Goal: Task Accomplishment & Management: Manage account settings

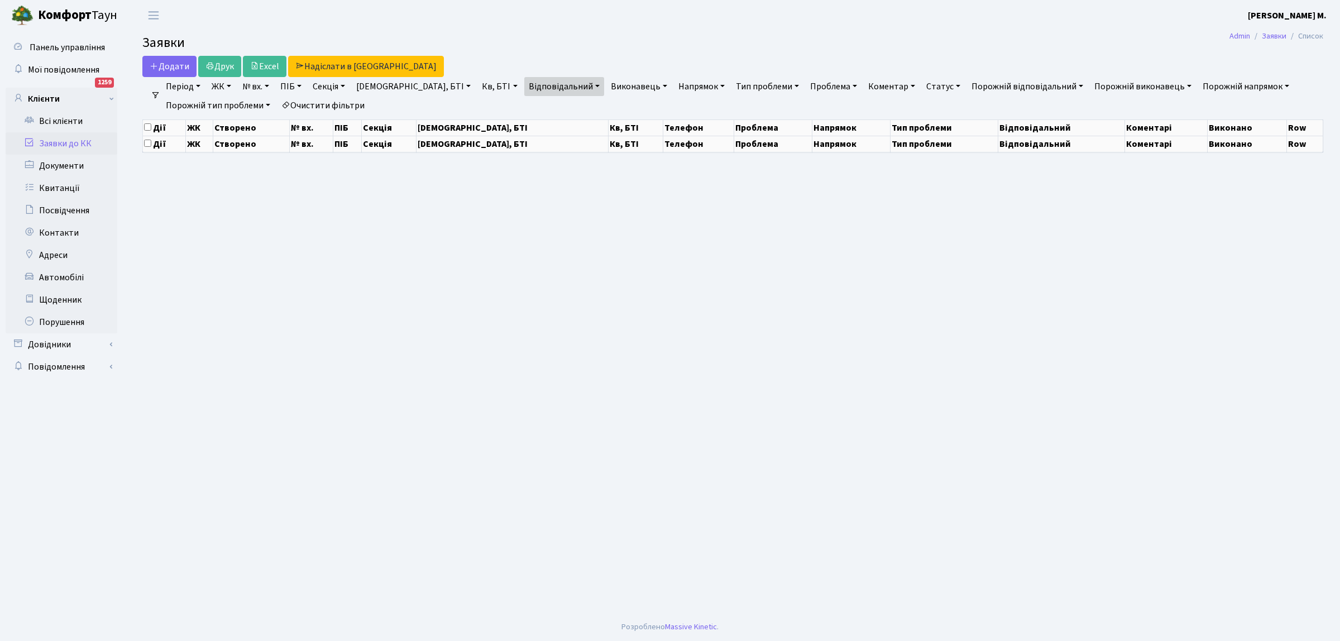
select select "25"
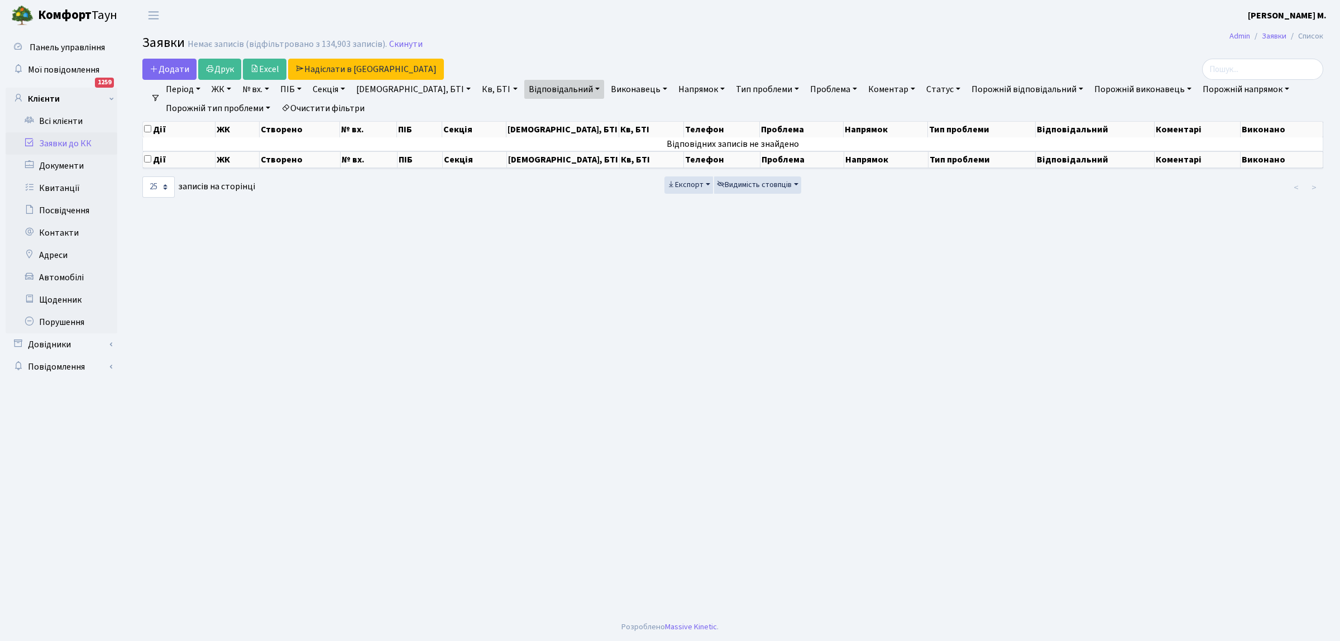
click at [83, 141] on link "Заявки до КК" at bounding box center [62, 143] width 112 height 22
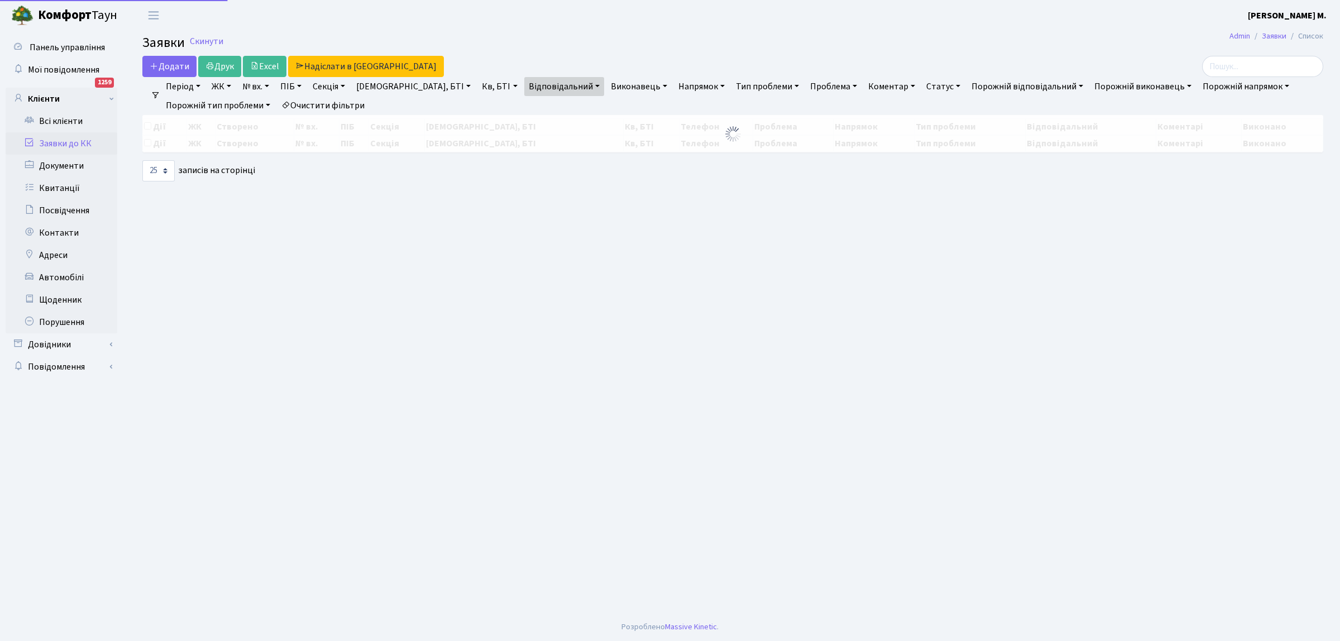
select select "25"
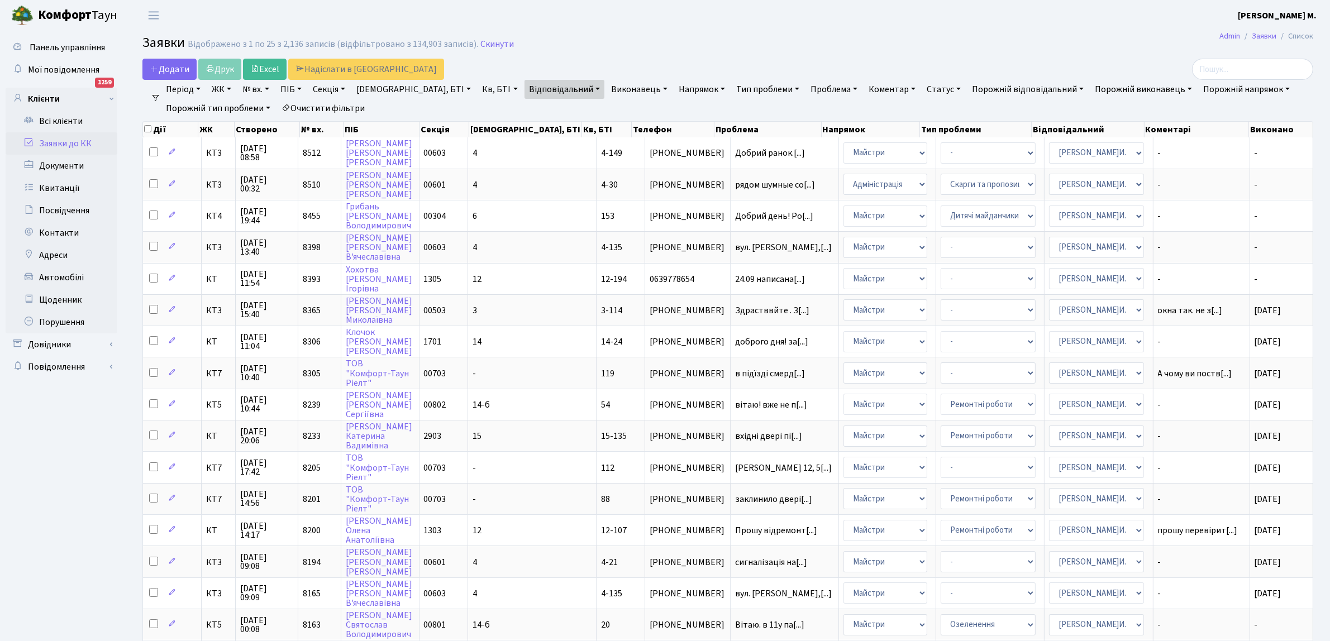
click at [524, 87] on link "Відповідальний" at bounding box center [564, 89] width 80 height 19
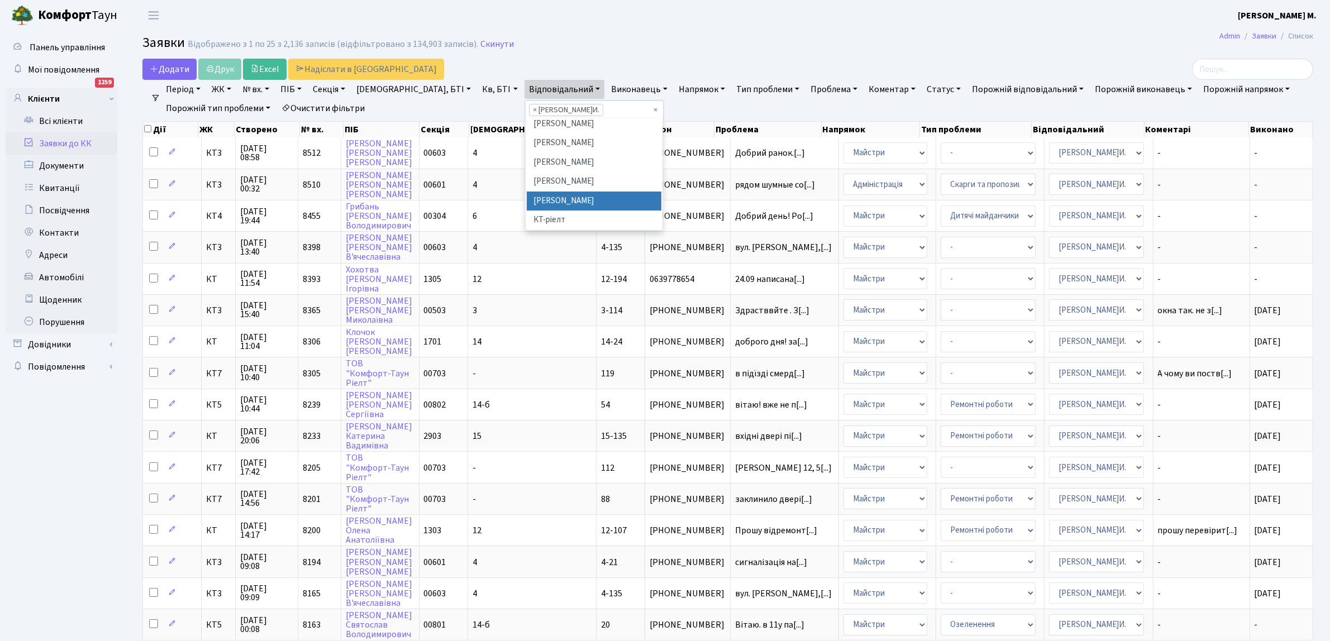
scroll to position [279, 0]
click at [539, 218] on li "[PERSON_NAME]" at bounding box center [594, 228] width 135 height 20
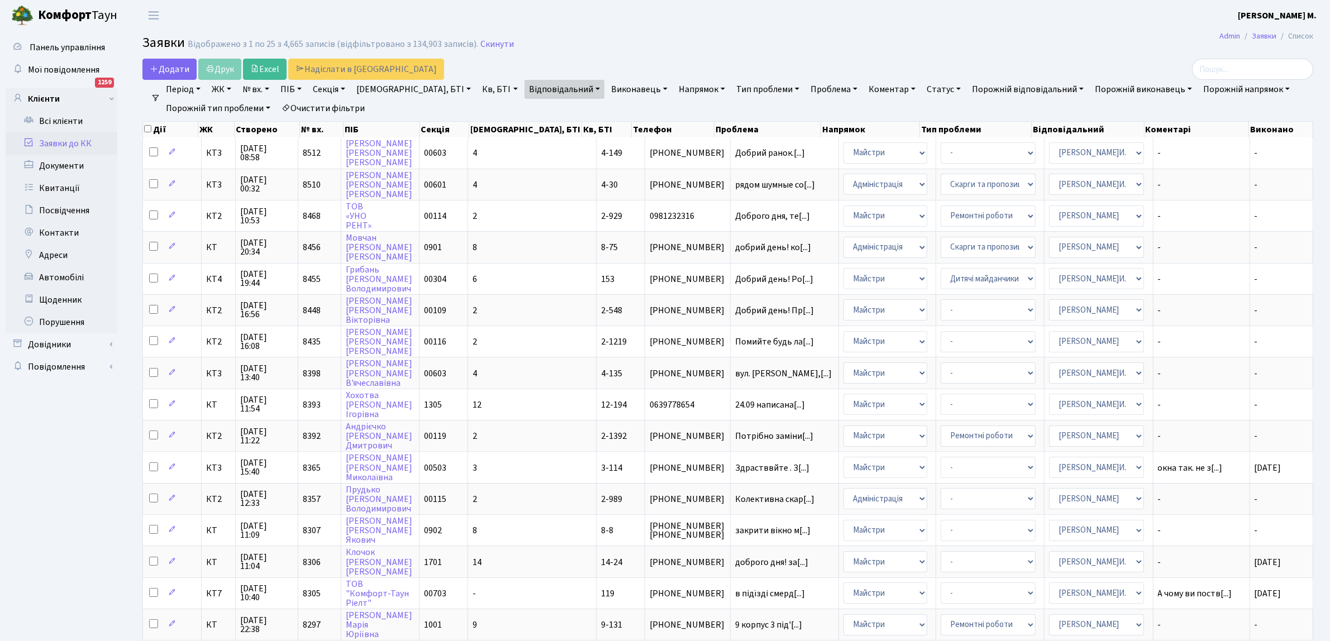
click at [524, 84] on link "Відповідальний" at bounding box center [564, 89] width 80 height 19
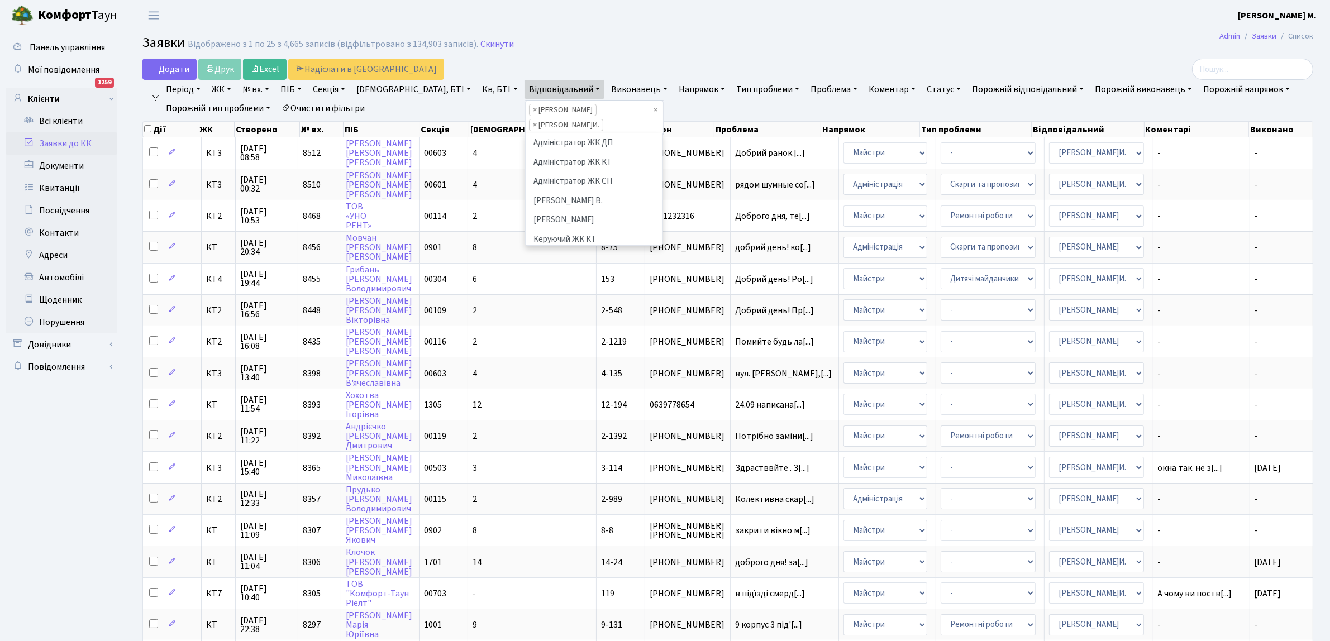
scroll to position [347, 0]
click at [529, 126] on li "× Шурубалко В.И." at bounding box center [566, 125] width 74 height 12
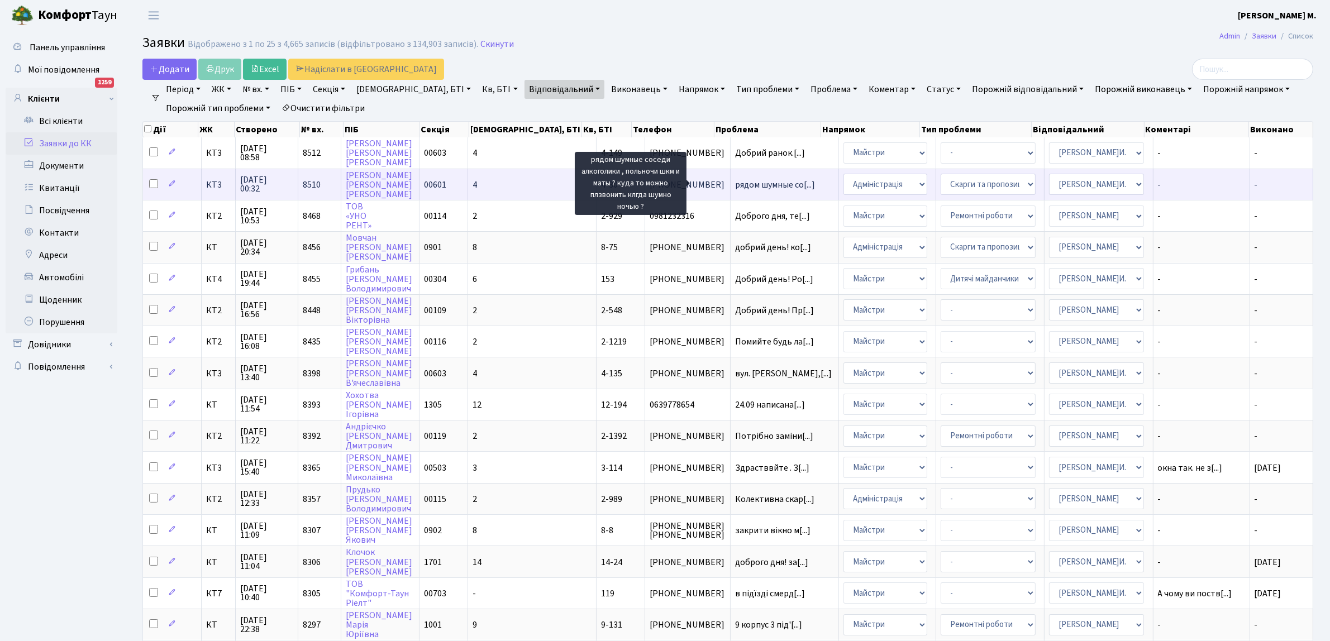
click at [735, 184] on span "рядом шумные со[...]" at bounding box center [775, 185] width 80 height 12
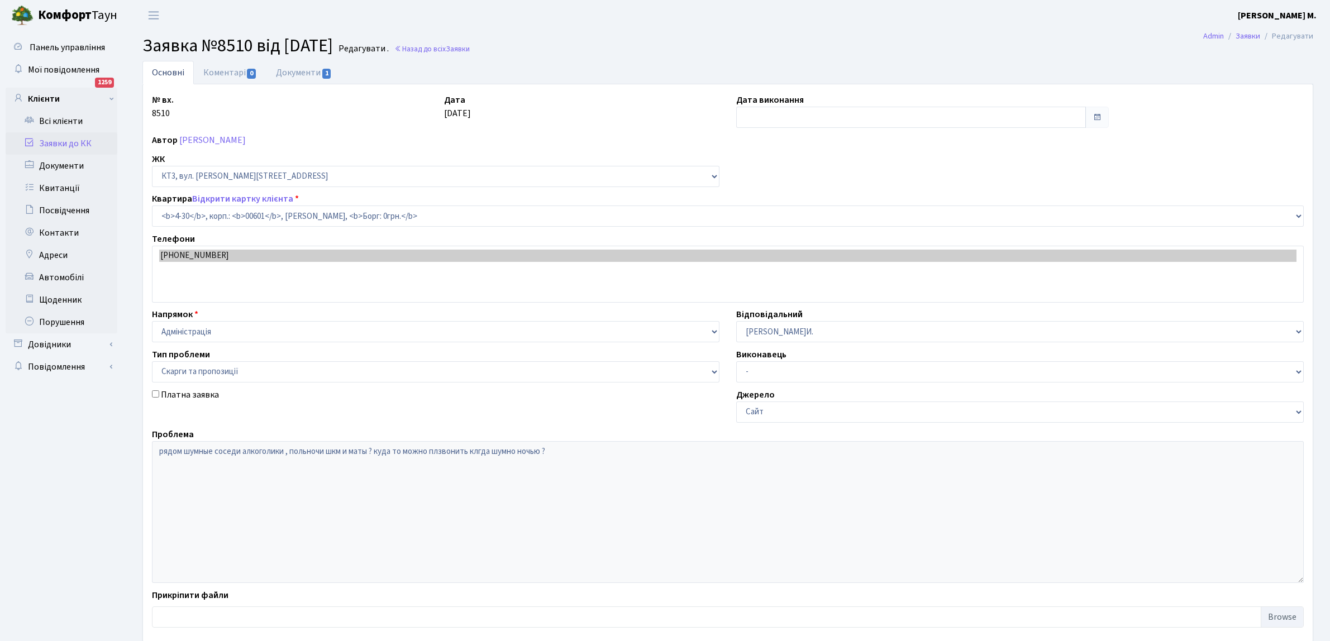
select select "16489"
select select "55"
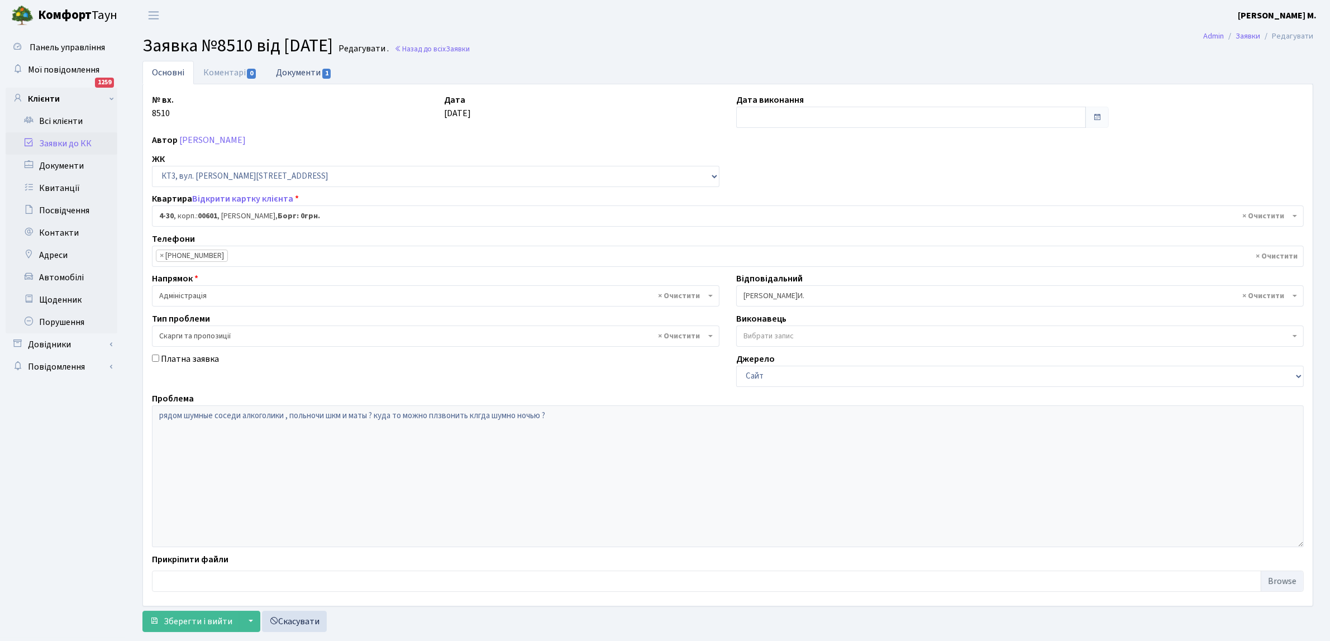
click at [289, 74] on link "Документи 1" at bounding box center [303, 72] width 75 height 23
select select "25"
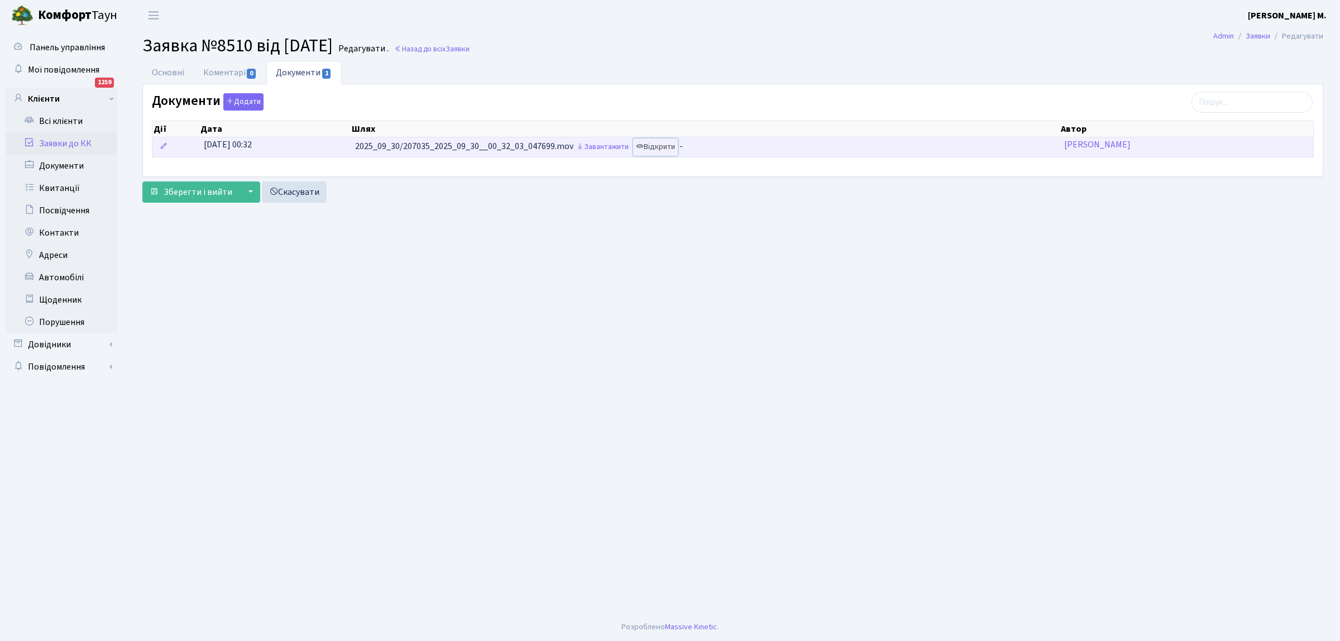
click at [665, 148] on link "Відкрити" at bounding box center [655, 146] width 45 height 17
click at [621, 149] on link "Завантажити" at bounding box center [603, 146] width 58 height 17
click at [660, 148] on link "Відкрити" at bounding box center [655, 146] width 45 height 17
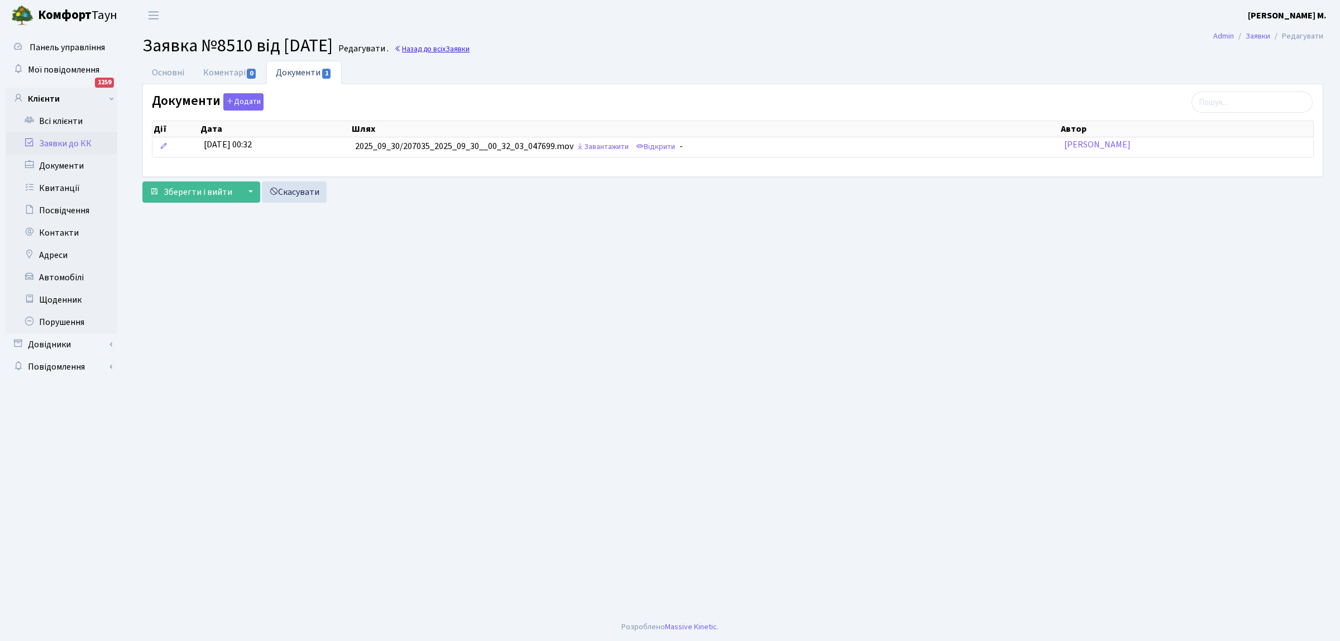
click at [464, 46] on link "Назад до всіх Заявки" at bounding box center [431, 49] width 75 height 11
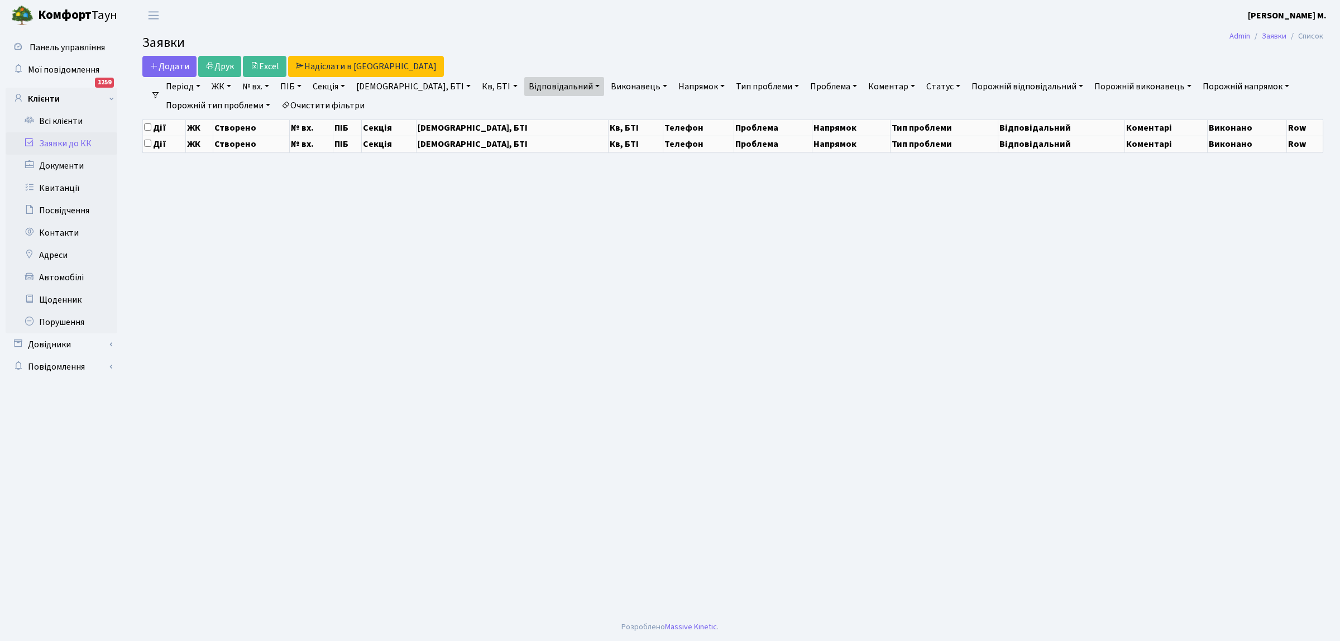
select select "25"
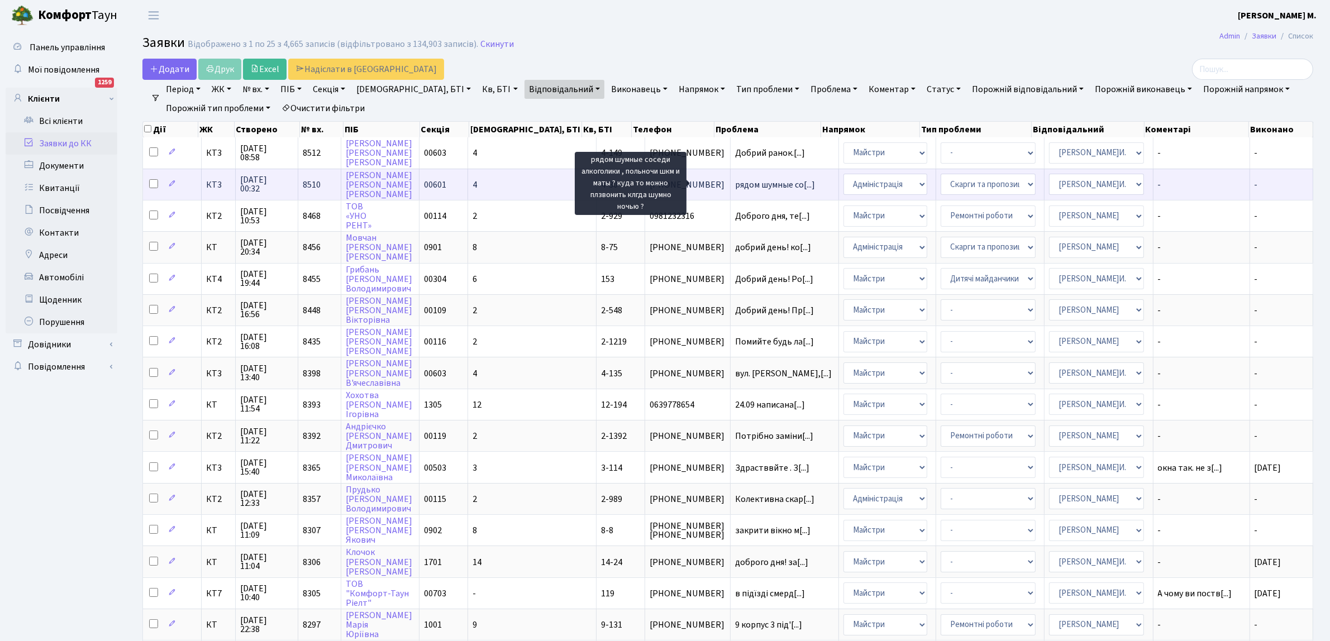
click at [735, 181] on span "рядом шумные со[...]" at bounding box center [775, 185] width 80 height 12
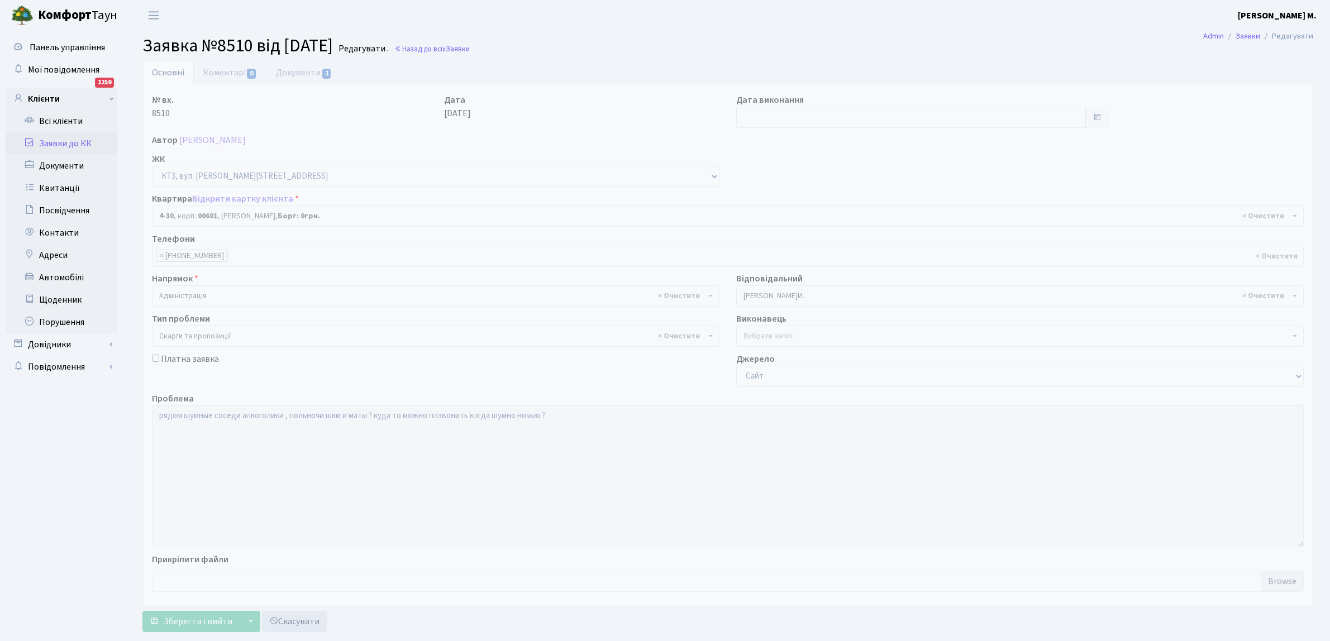
select select "16489"
select select "55"
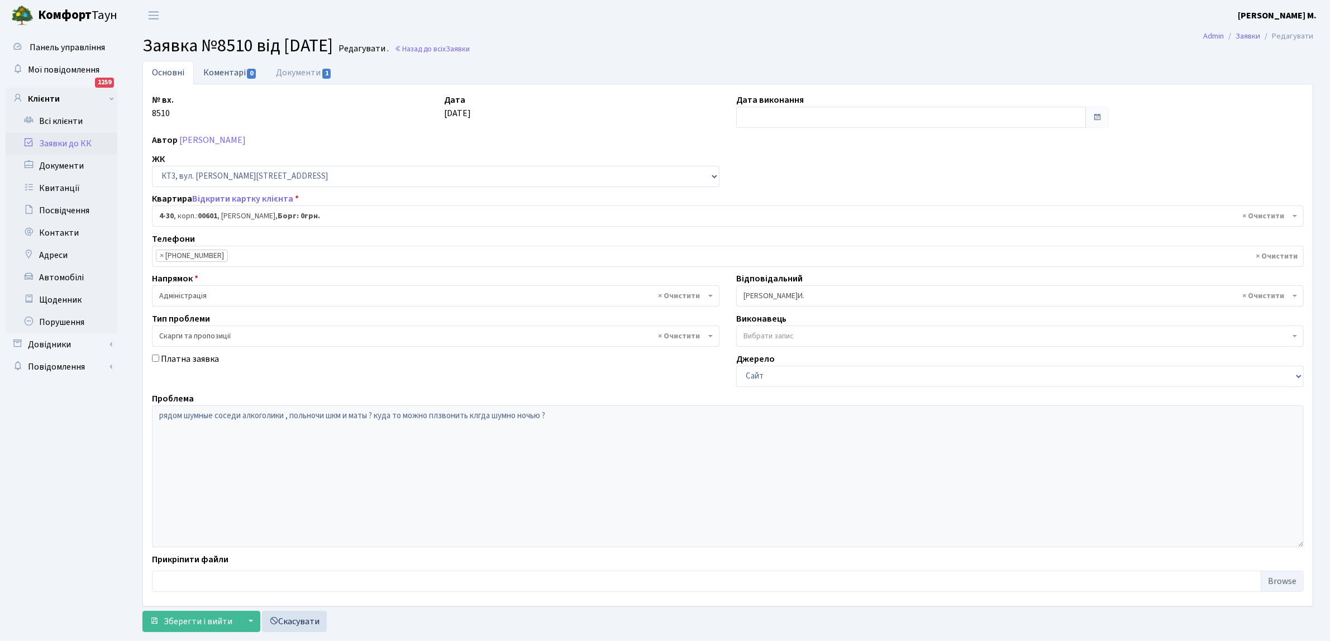
click at [239, 71] on link "Коментарі 0" at bounding box center [230, 72] width 73 height 23
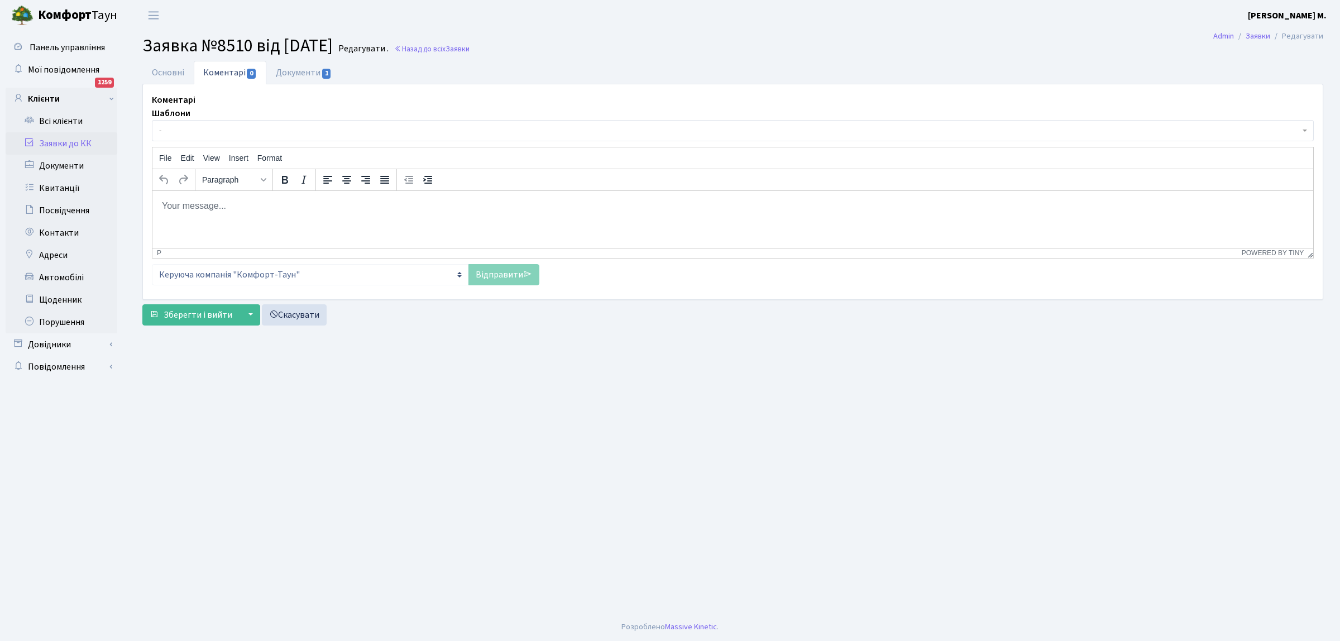
click at [170, 211] on body "Rich Text Area. Press ALT-0 for help." at bounding box center [732, 205] width 1143 height 12
click at [483, 273] on link "Відправити" at bounding box center [504, 274] width 71 height 21
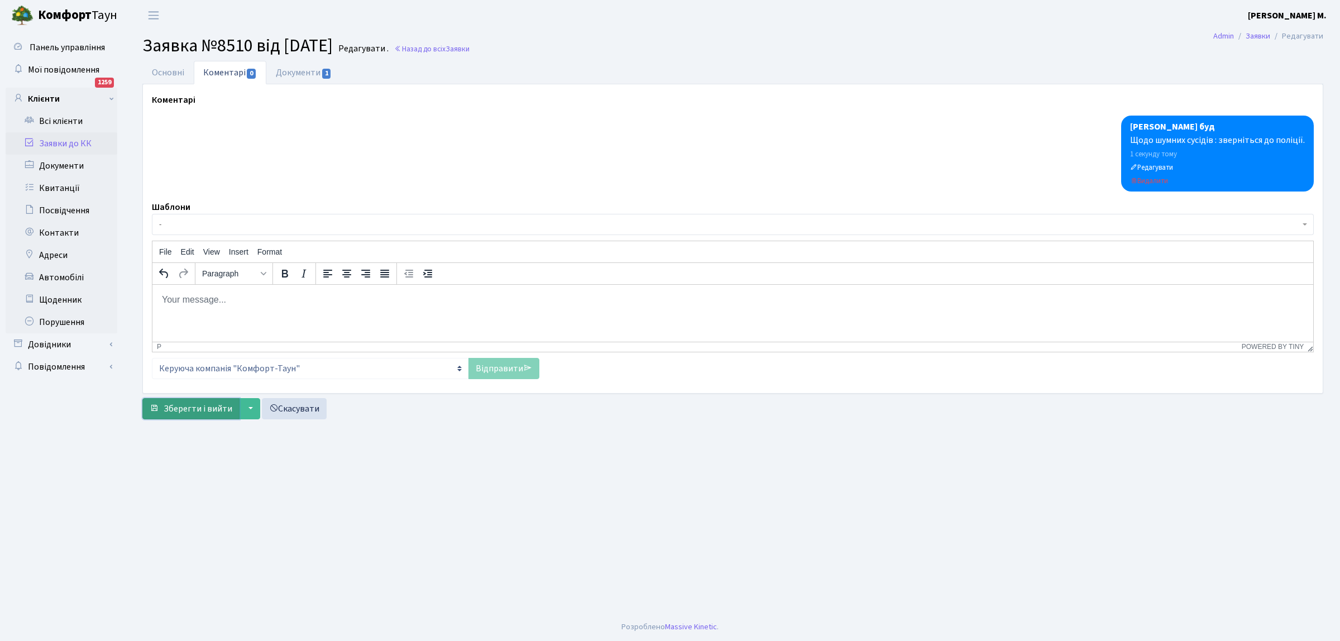
click at [170, 412] on span "Зберегти і вийти" at bounding box center [198, 409] width 69 height 12
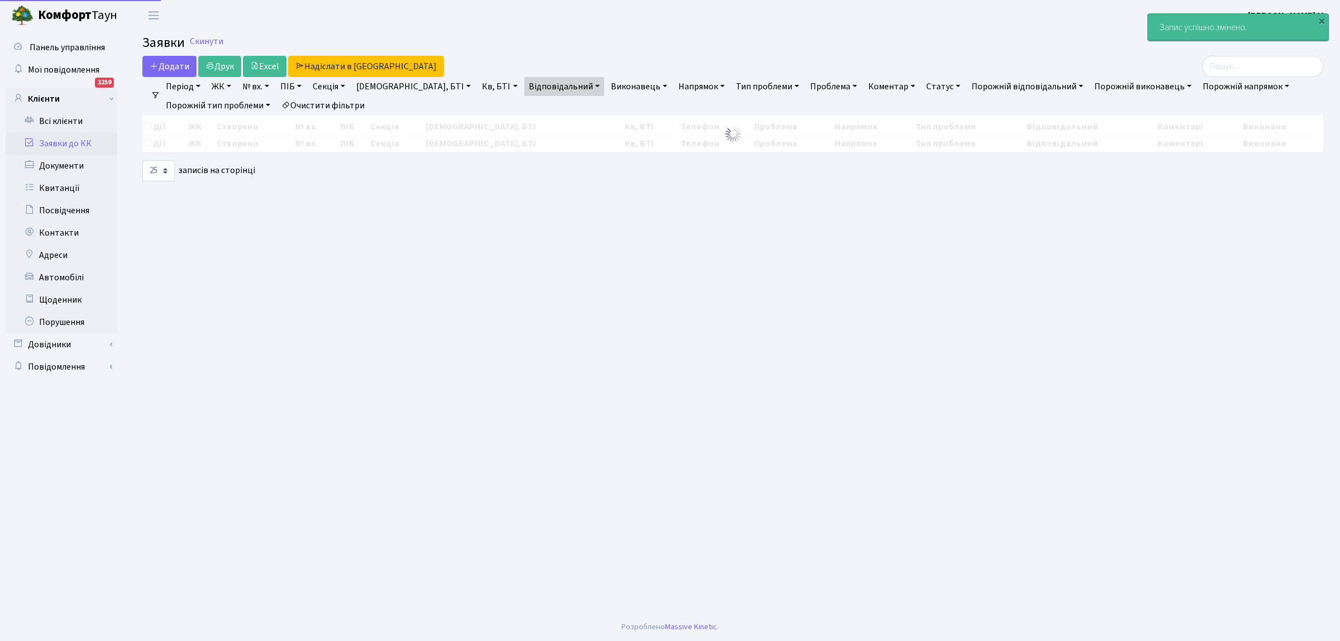
select select "25"
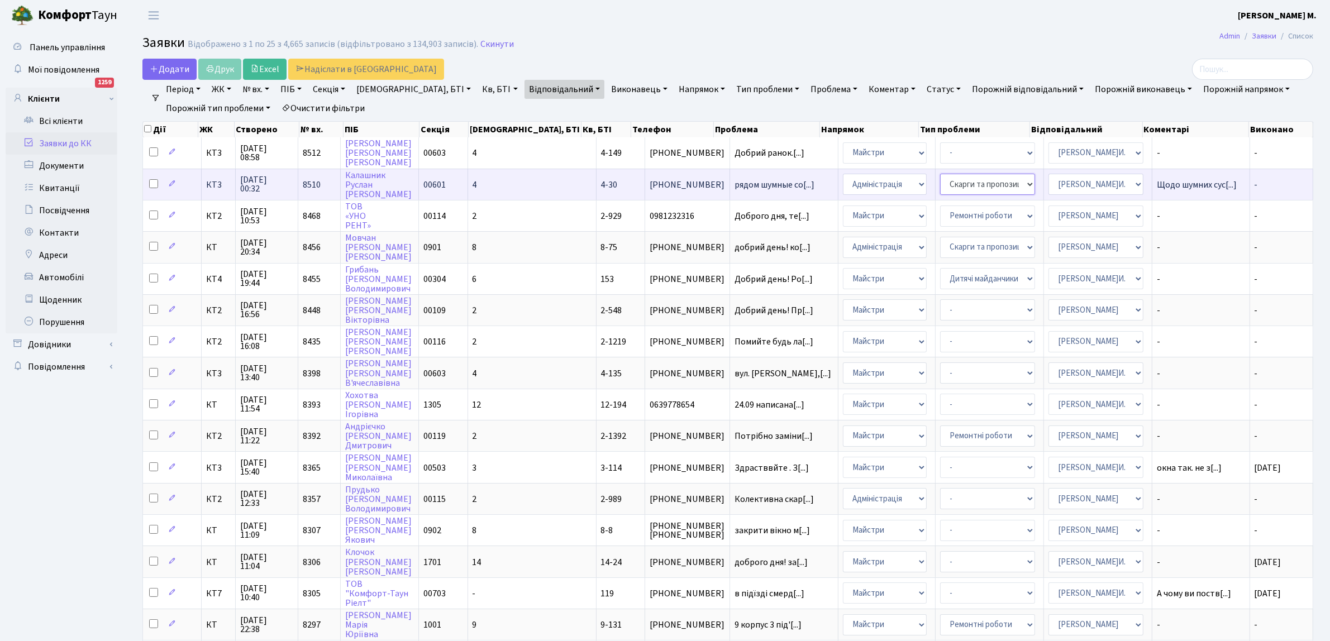
click at [959, 185] on select "- Відеонагляд Замовлення плану комунікацій Замовлення технічних умов Спільне ви…" at bounding box center [987, 184] width 95 height 21
click at [750, 181] on span "рядом шумные со[...]" at bounding box center [774, 185] width 80 height 12
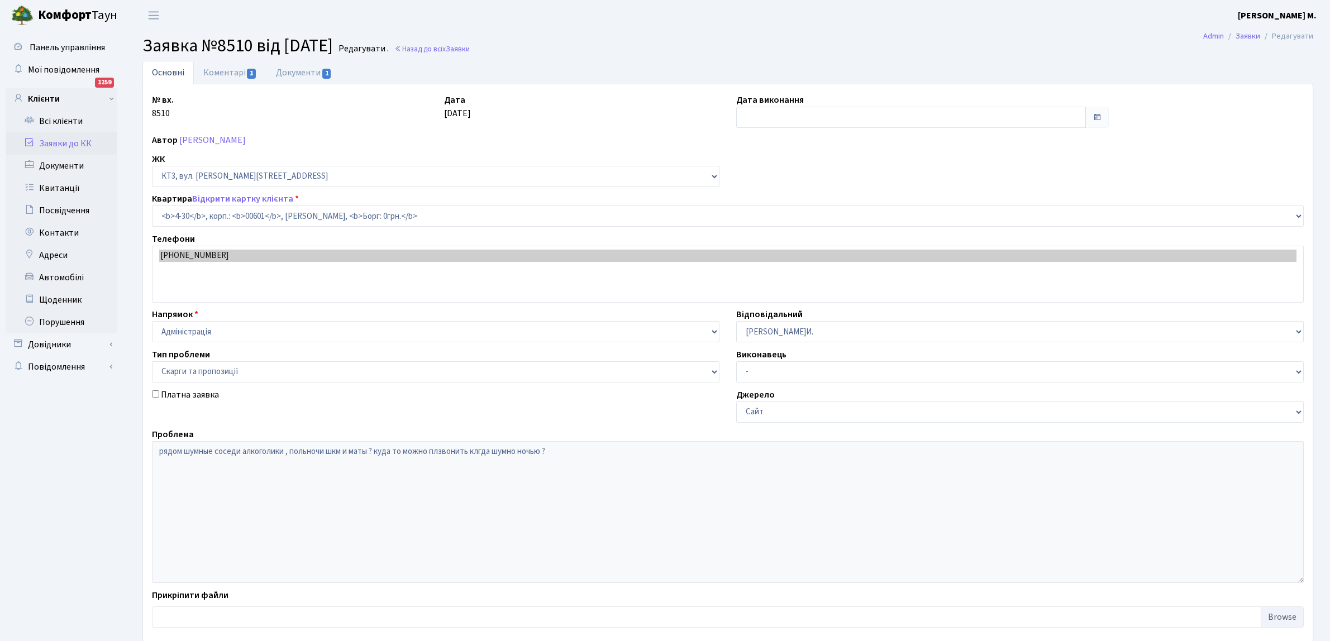
select select "16489"
select select "55"
click at [757, 118] on input "text" at bounding box center [911, 117] width 350 height 21
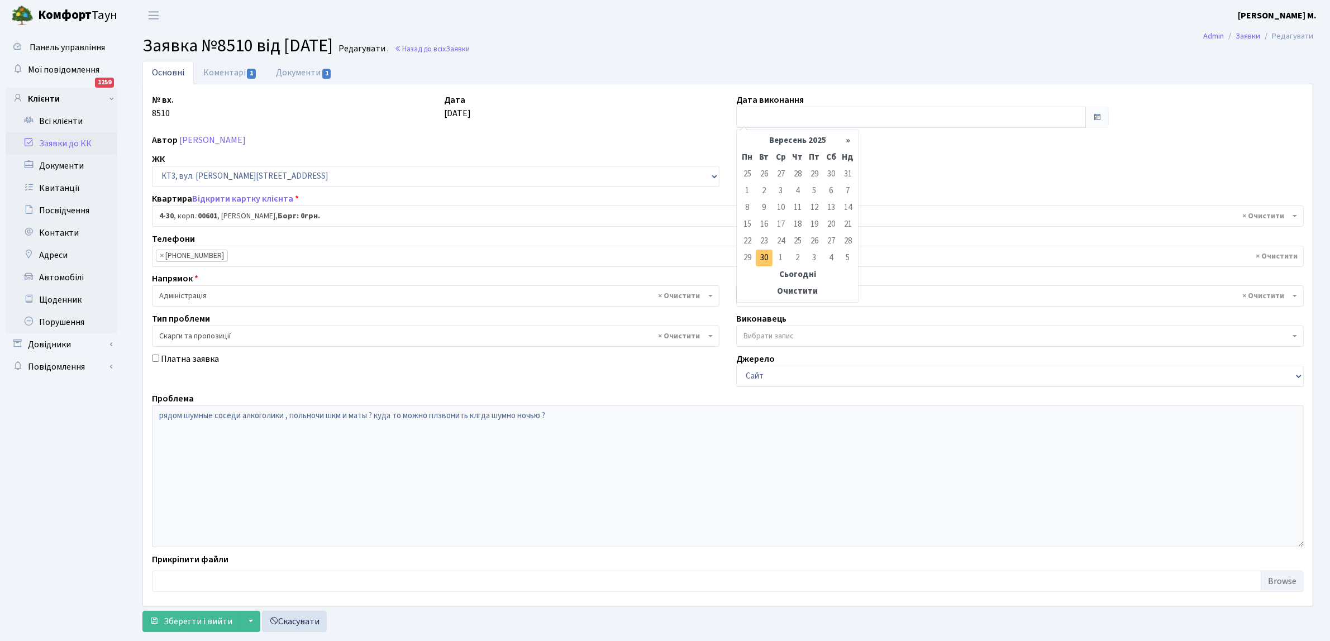
click at [763, 251] on td "30" at bounding box center [764, 258] width 17 height 17
type input "30.09.2025"
click at [204, 617] on span "Зберегти і вийти" at bounding box center [198, 621] width 69 height 12
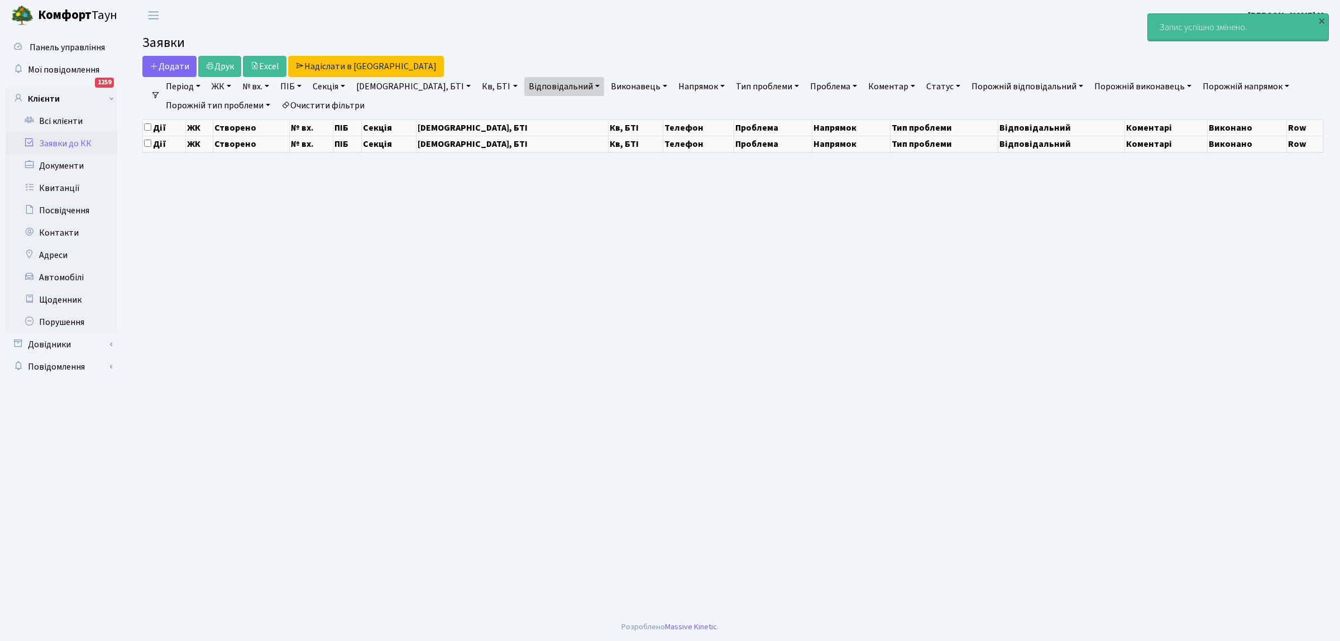
select select "25"
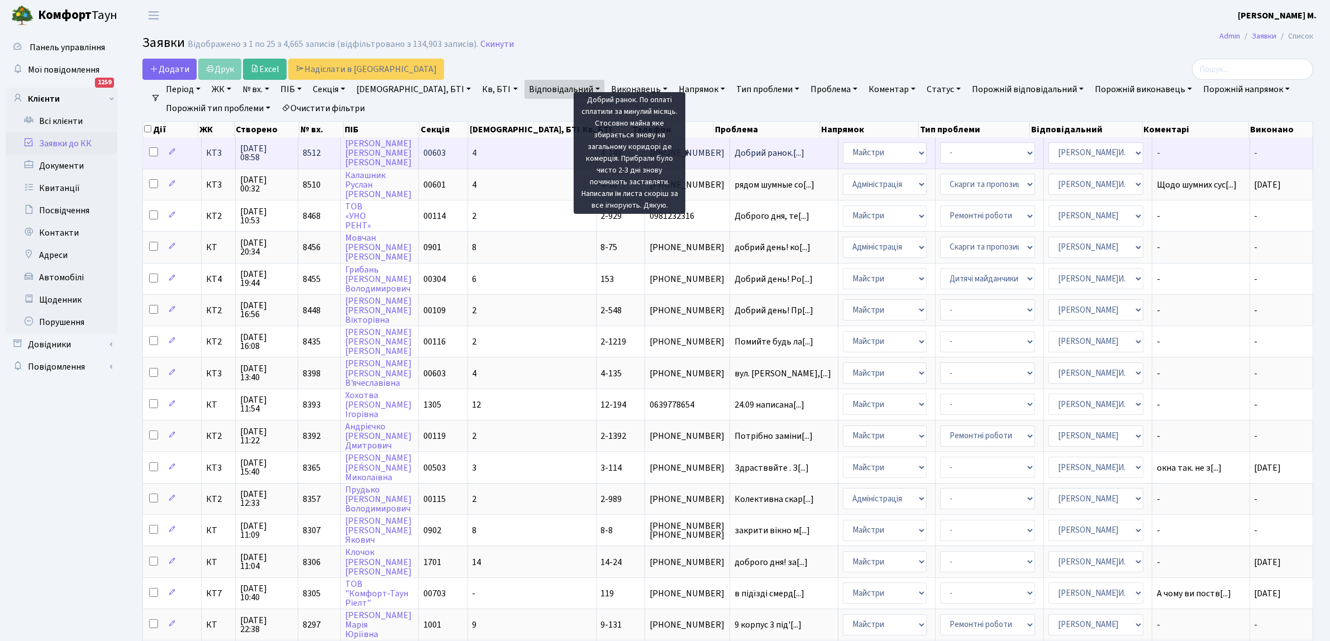
click at [734, 155] on span "Добрий ранок.[...]" at bounding box center [769, 153] width 70 height 12
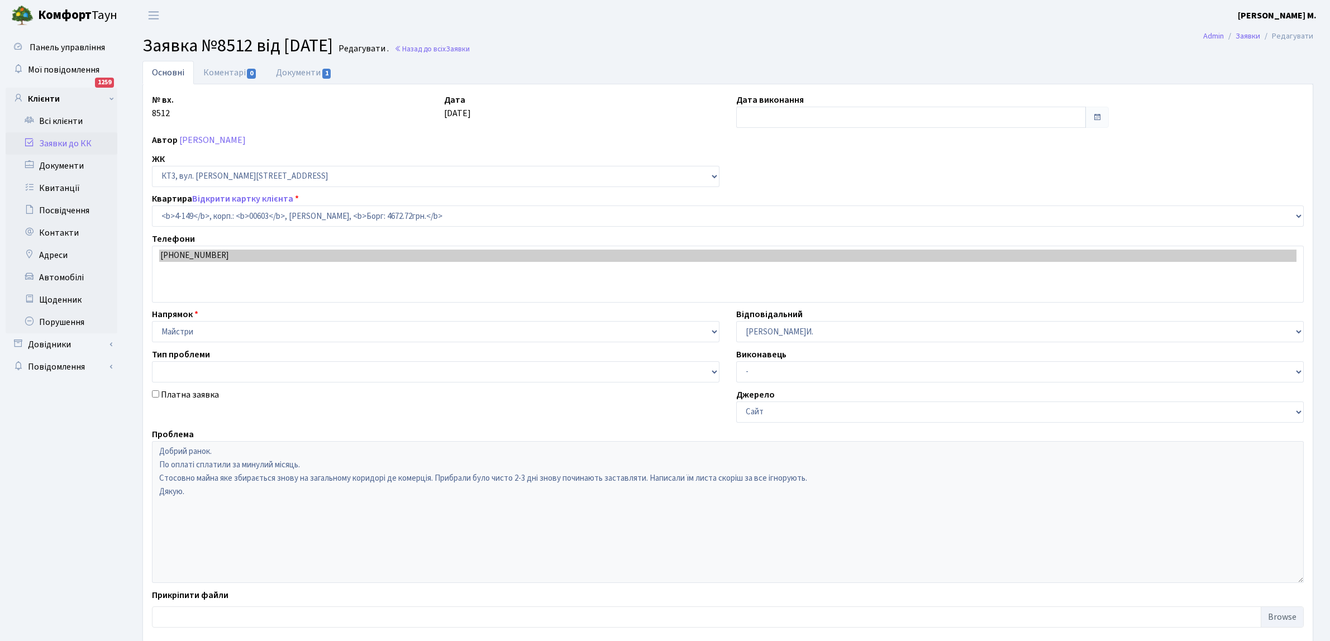
select select "16608"
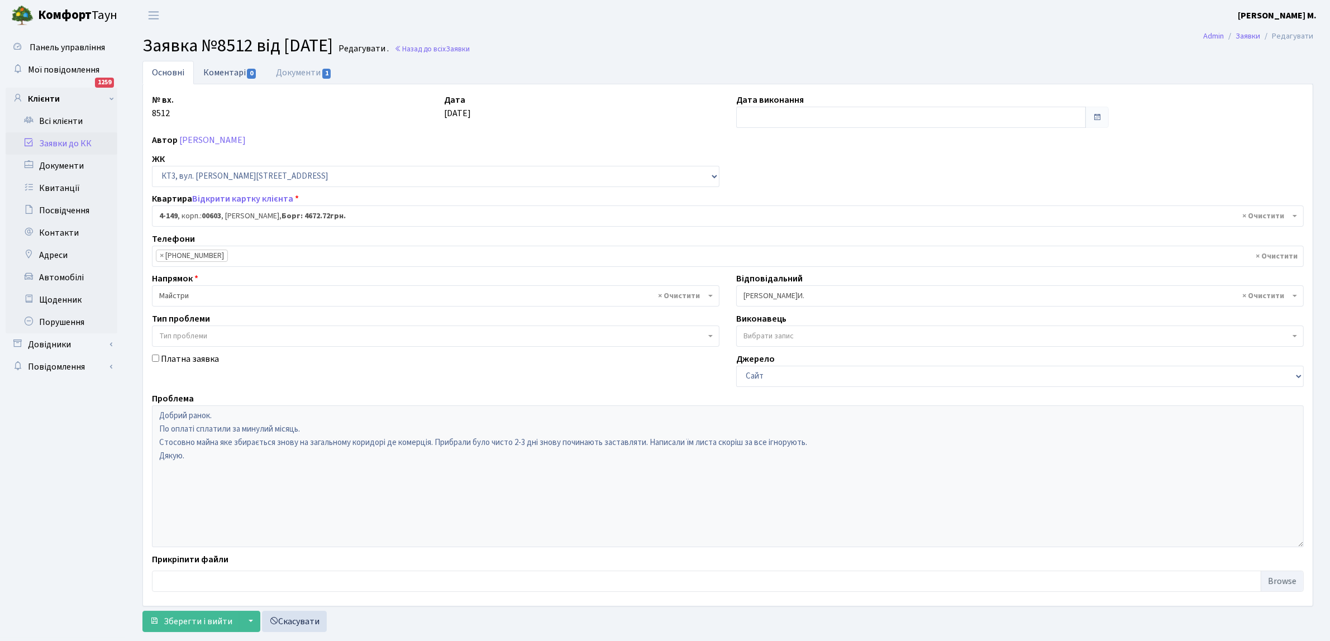
click at [250, 70] on span "0" at bounding box center [251, 74] width 9 height 10
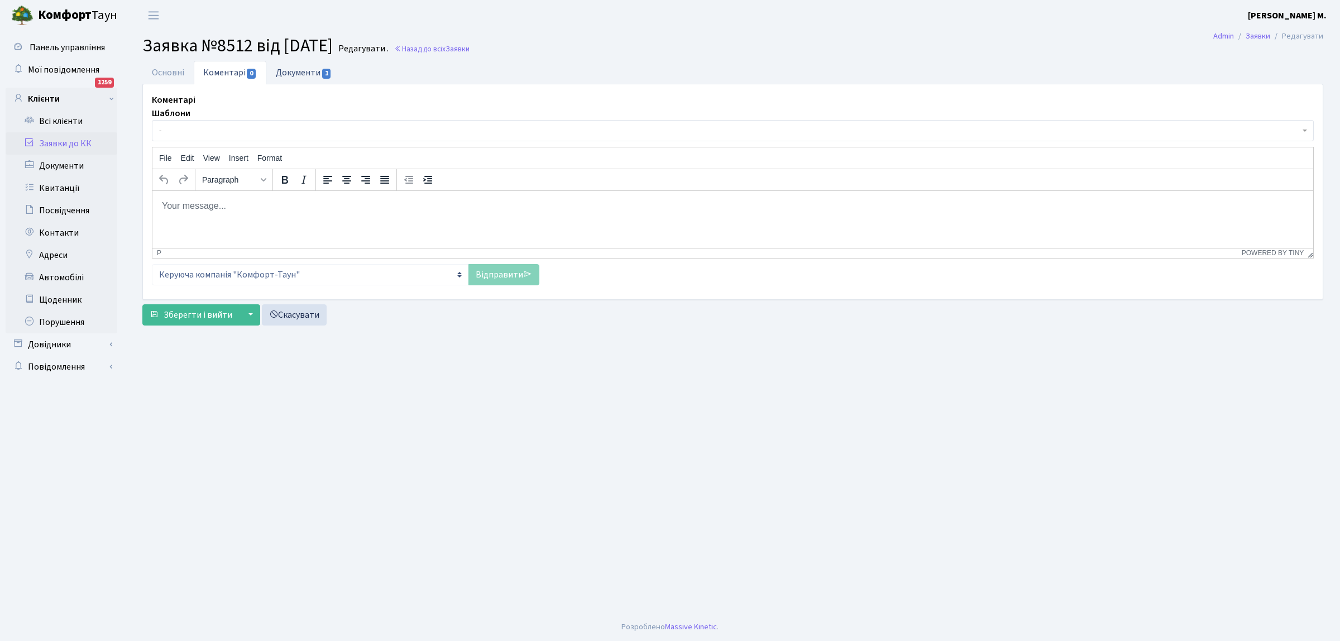
click at [326, 74] on span "1" at bounding box center [326, 74] width 9 height 10
select select "25"
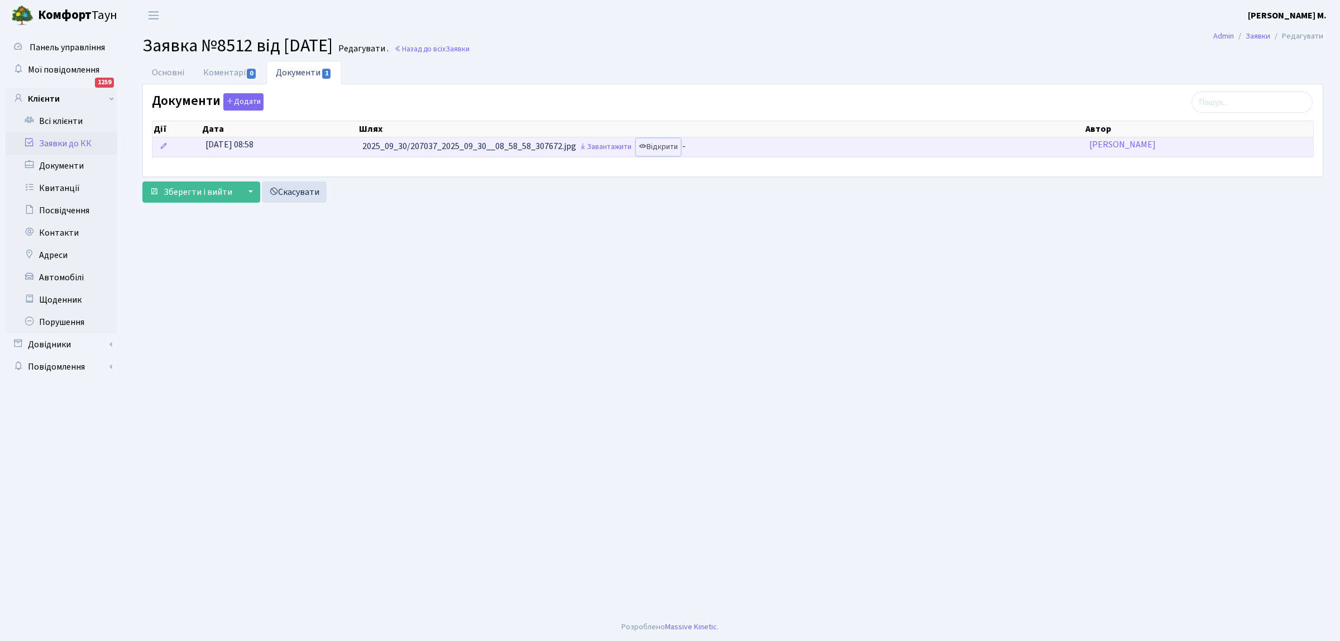
click at [669, 146] on link "Відкрити" at bounding box center [658, 146] width 45 height 17
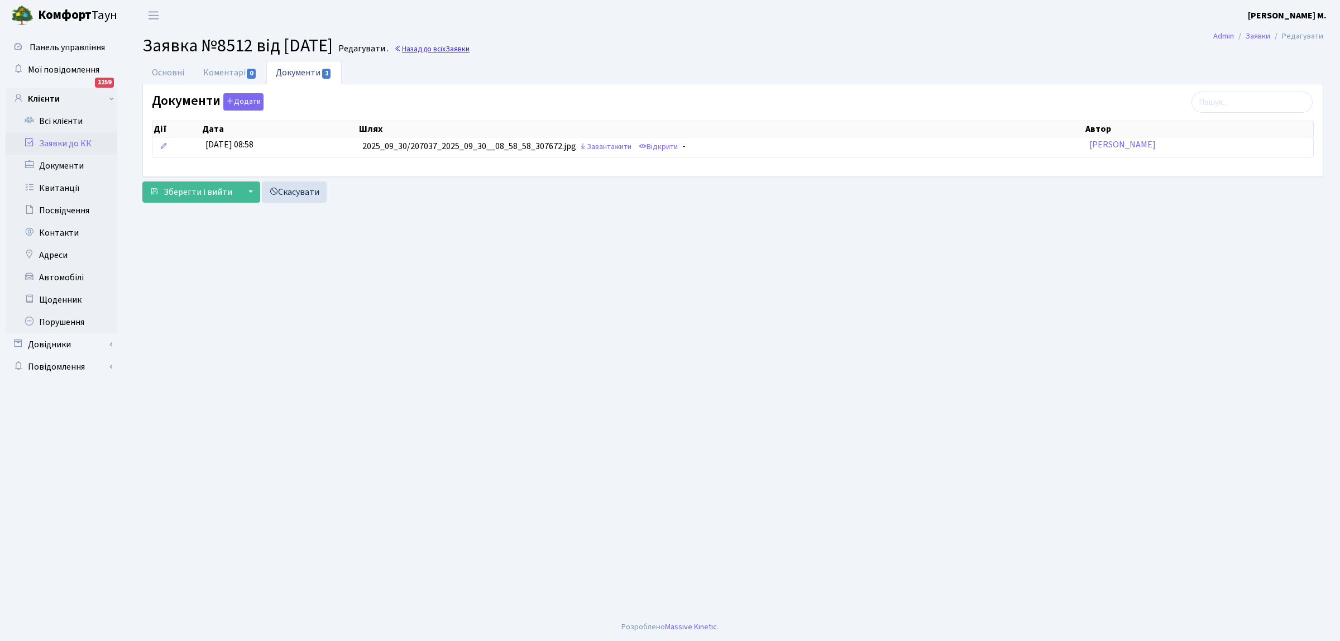
click at [434, 49] on link "Назад до всіх Заявки" at bounding box center [431, 49] width 75 height 11
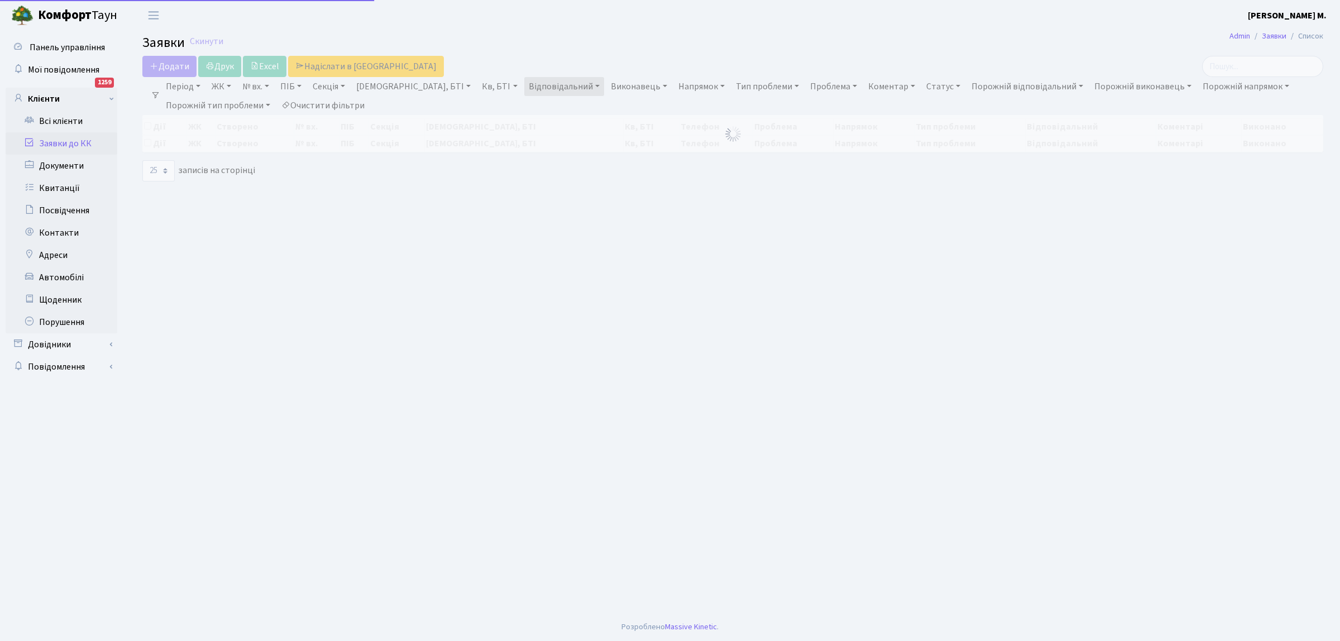
select select "25"
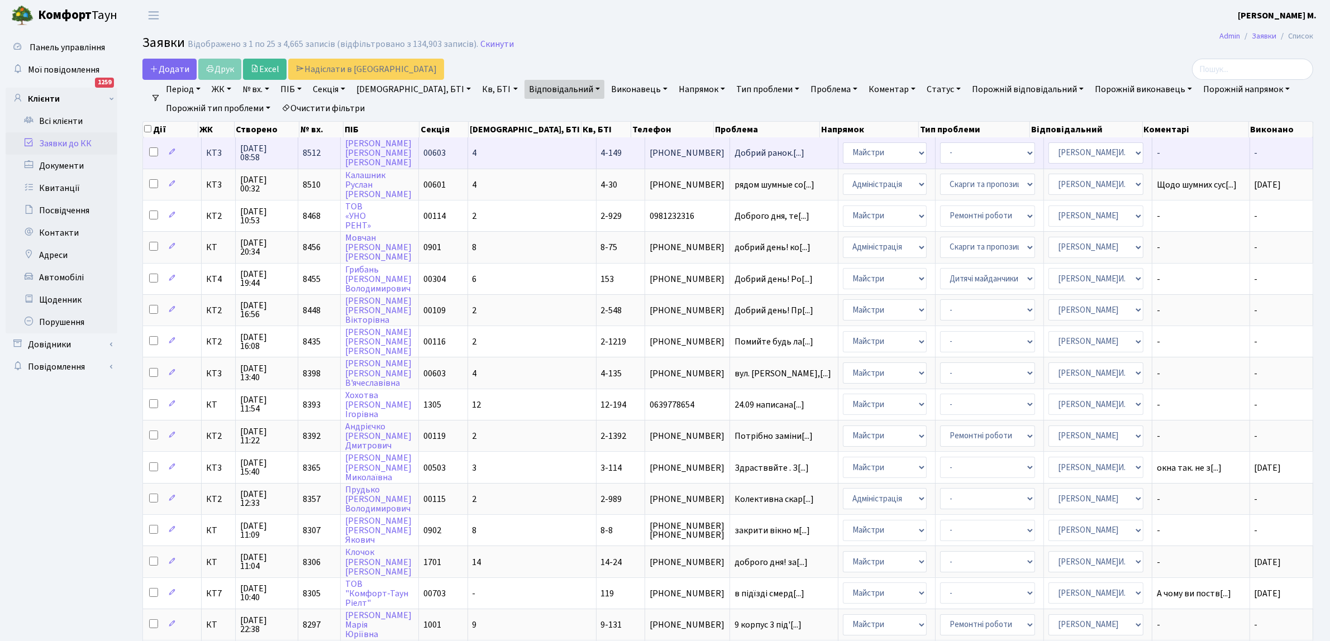
click at [649, 150] on span "[PHONE_NUMBER]" at bounding box center [686, 153] width 75 height 9
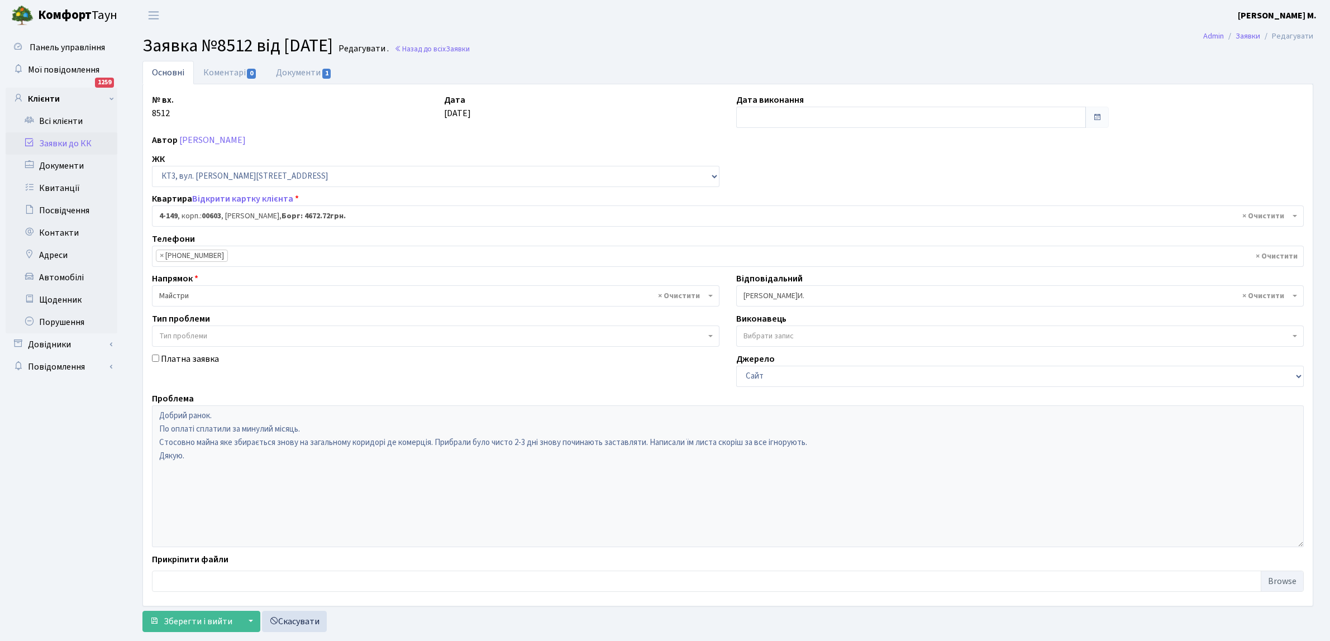
select select "16608"
click at [241, 70] on link "Коментарі 0" at bounding box center [230, 72] width 73 height 23
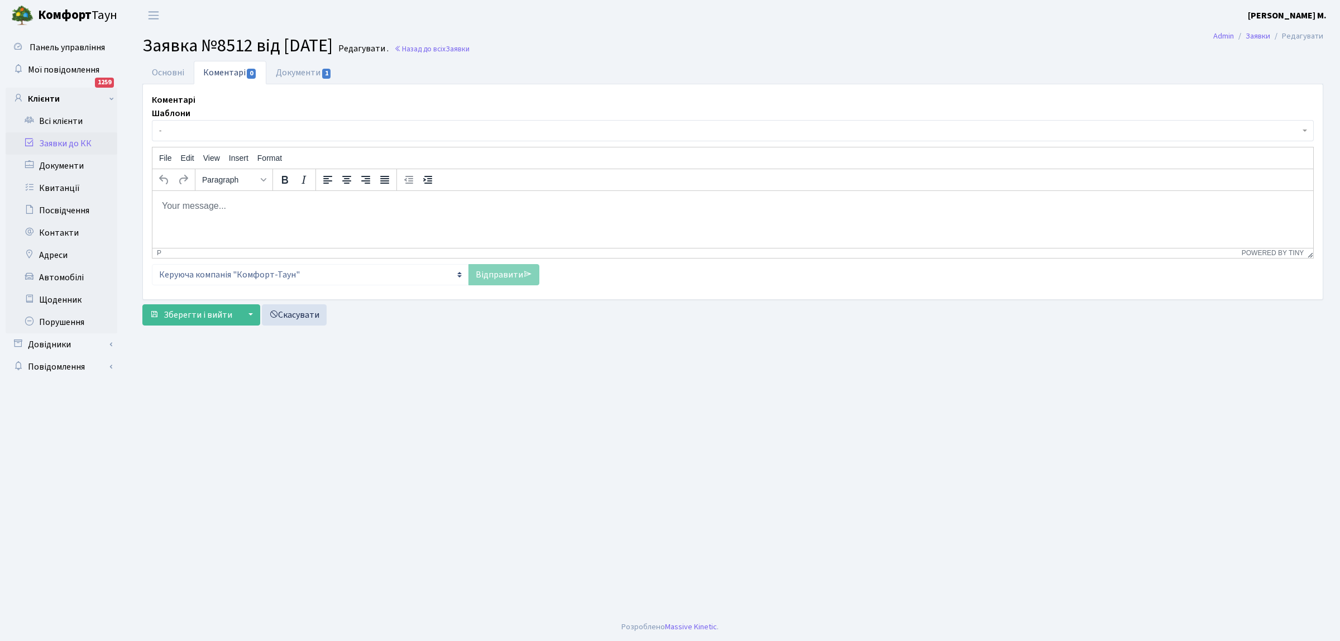
click at [169, 208] on body "Rich Text Area. Press ALT-0 for help." at bounding box center [732, 205] width 1143 height 12
click at [254, 205] on p "Ми неодноразово попнреджували" at bounding box center [732, 205] width 1143 height 12
drag, startPoint x: 304, startPoint y: 207, endPoint x: 770, endPoint y: 609, distance: 616.1
click at [304, 207] on p "Ми неодноразово попереджували" at bounding box center [732, 205] width 1143 height 12
click at [465, 204] on p "Ми неодноразово попереджували про неправомірні дії зі сторони комерційно" at bounding box center [732, 205] width 1143 height 12
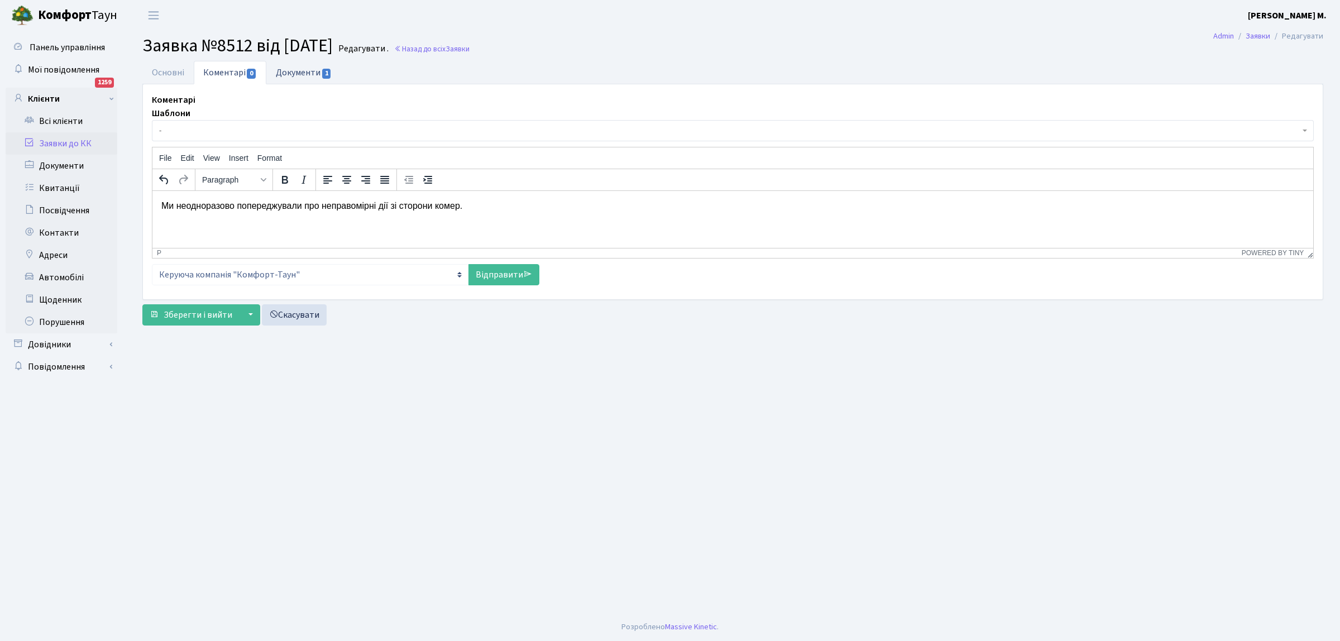
click at [327, 71] on span "1" at bounding box center [326, 74] width 9 height 10
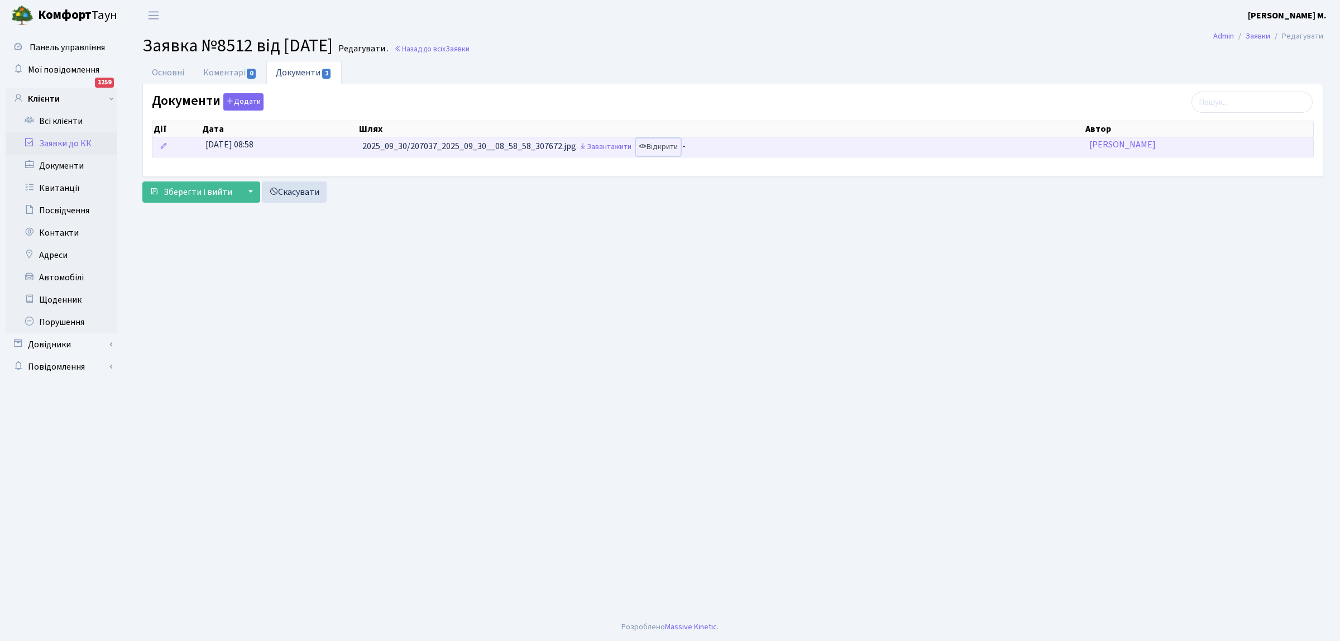
click at [665, 146] on link "Відкрити" at bounding box center [658, 146] width 45 height 17
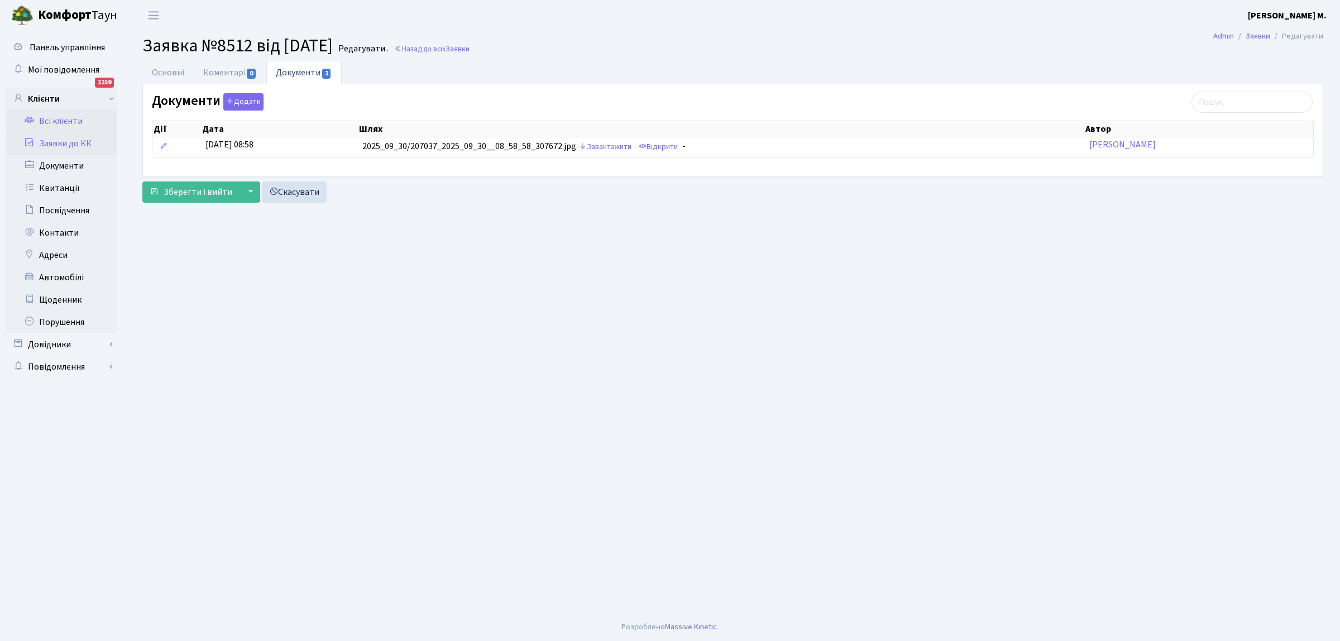
click at [50, 118] on link "Всі клієнти" at bounding box center [62, 121] width 112 height 22
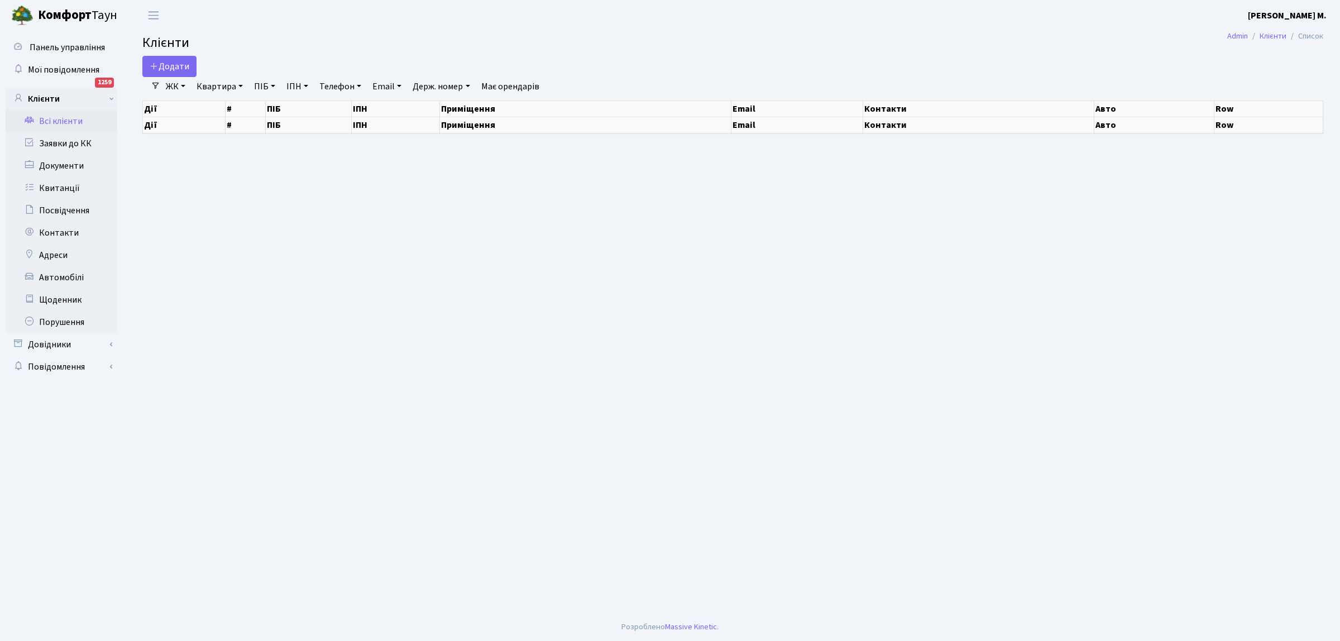
select select "25"
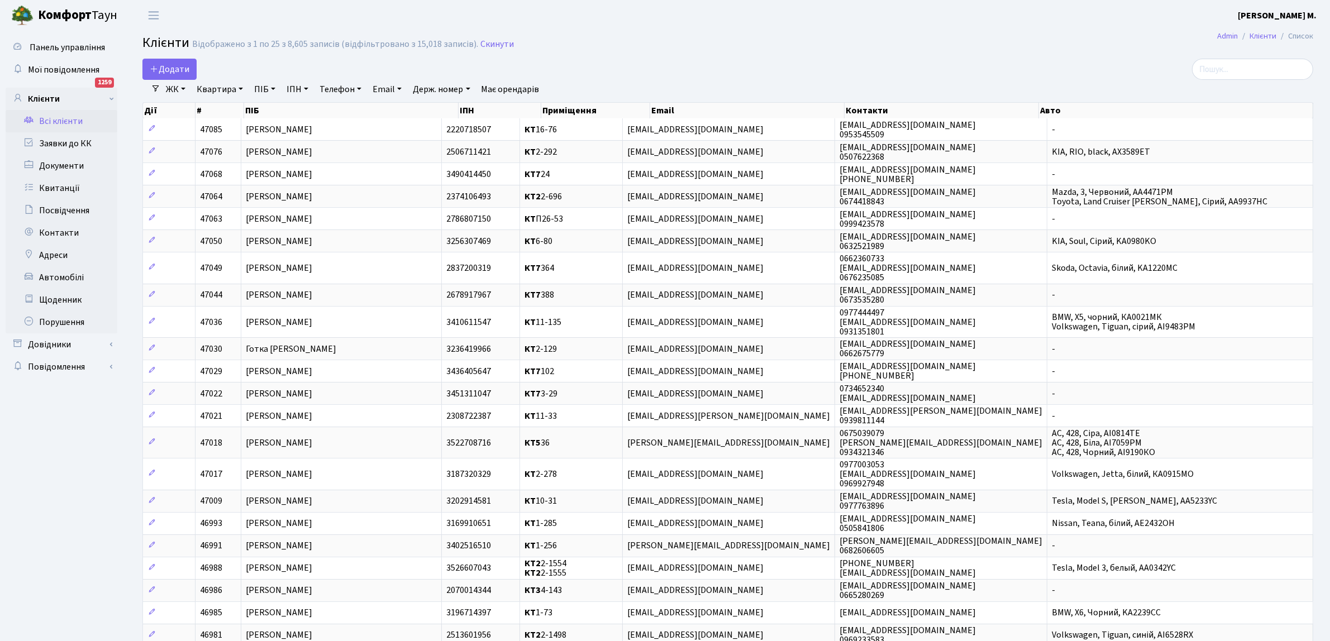
click at [178, 85] on link "ЖК" at bounding box center [175, 89] width 28 height 19
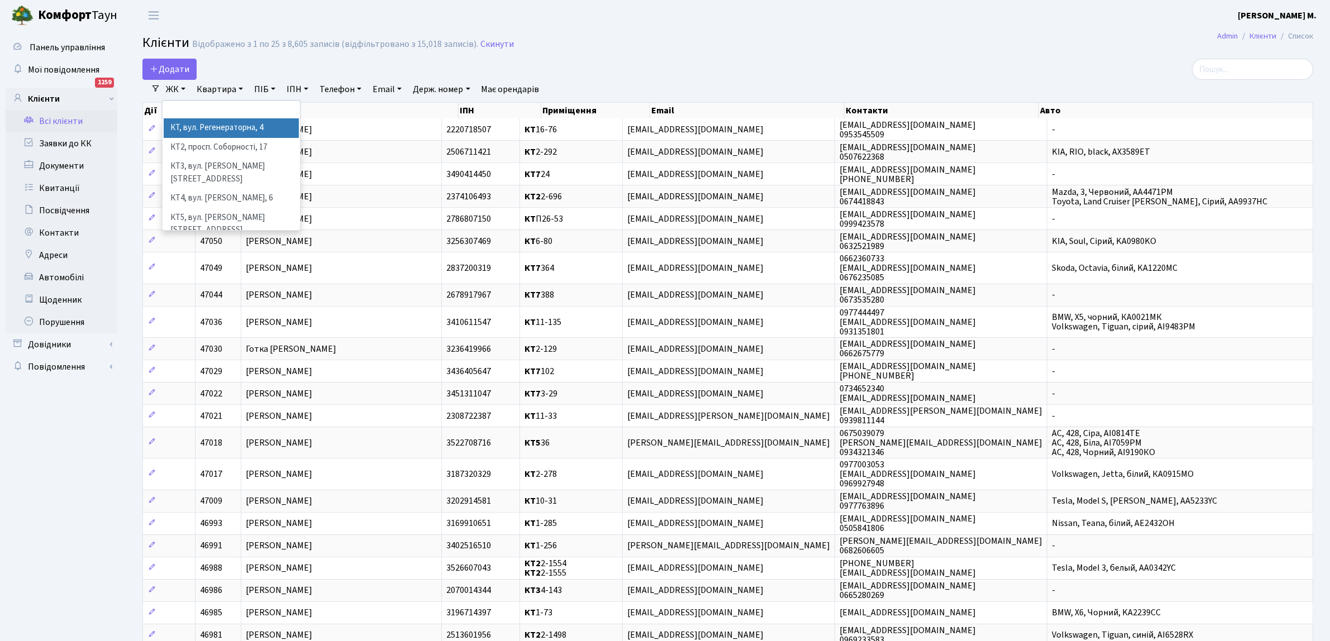
click at [73, 119] on link "Всі клієнти" at bounding box center [62, 121] width 112 height 22
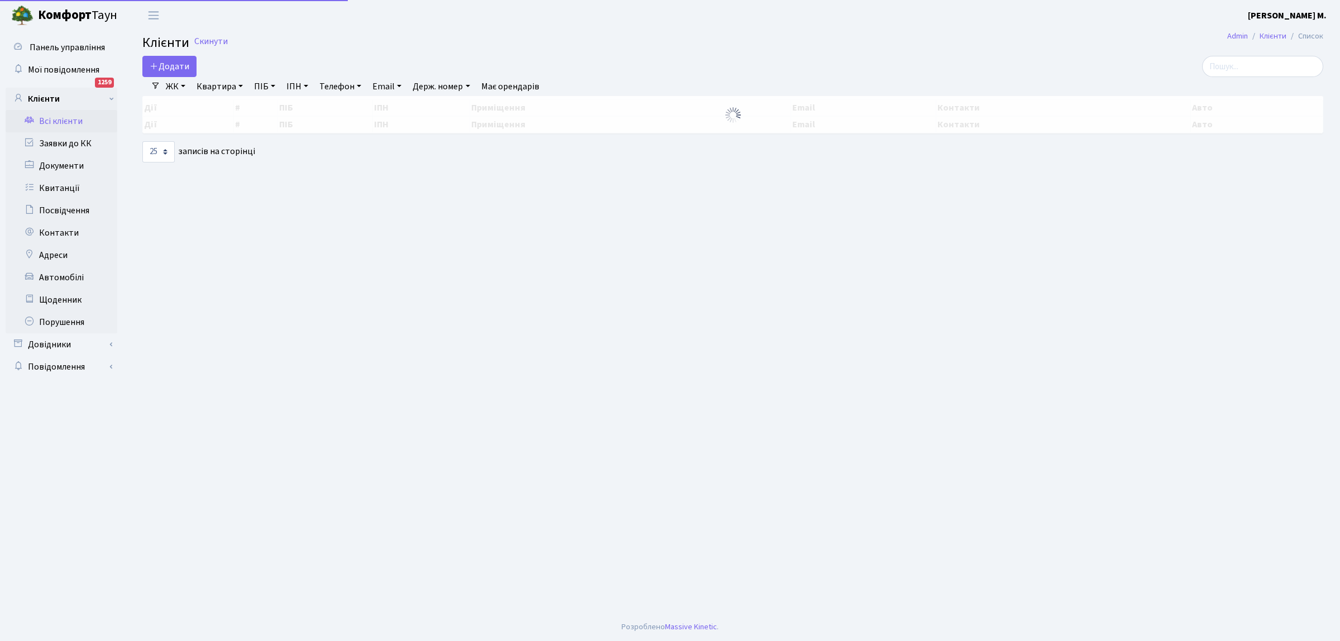
select select "25"
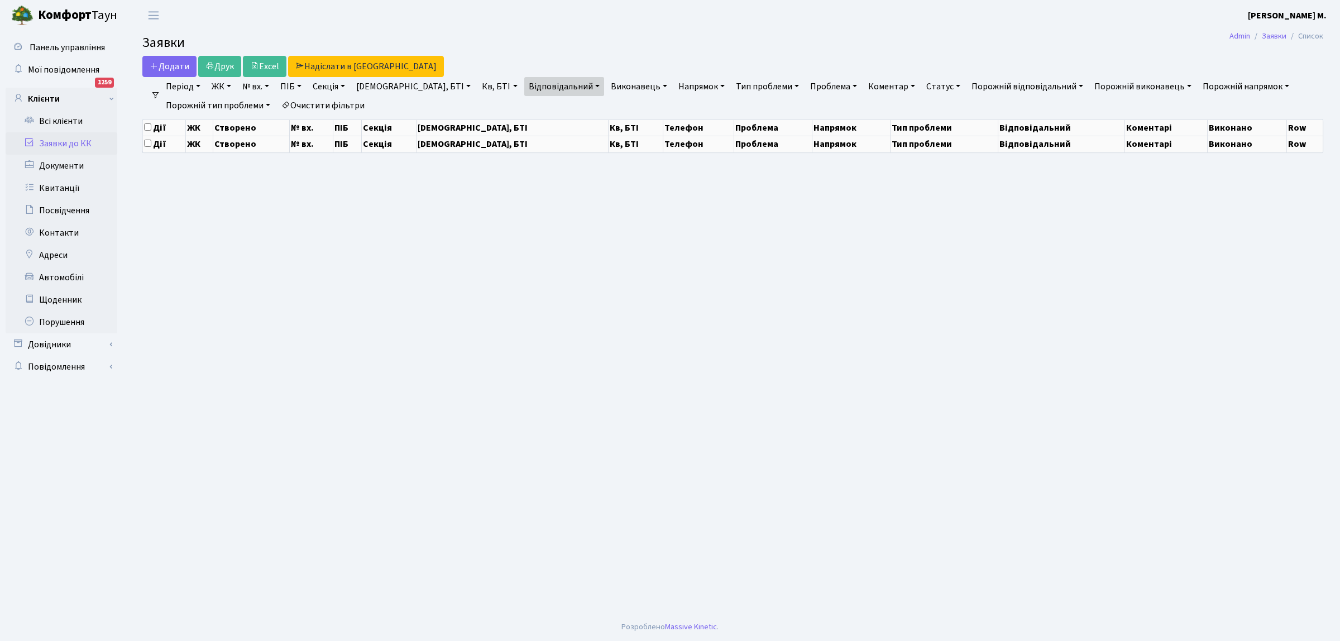
select select "25"
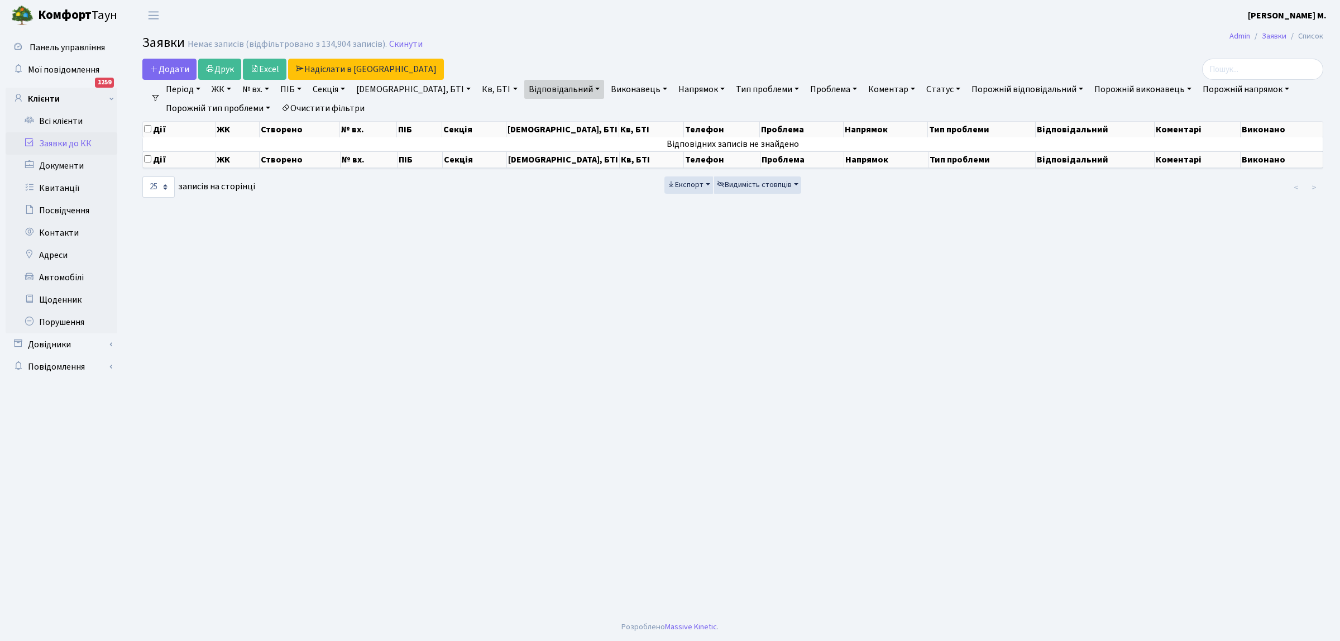
click at [81, 141] on link "Заявки до КК" at bounding box center [62, 143] width 112 height 22
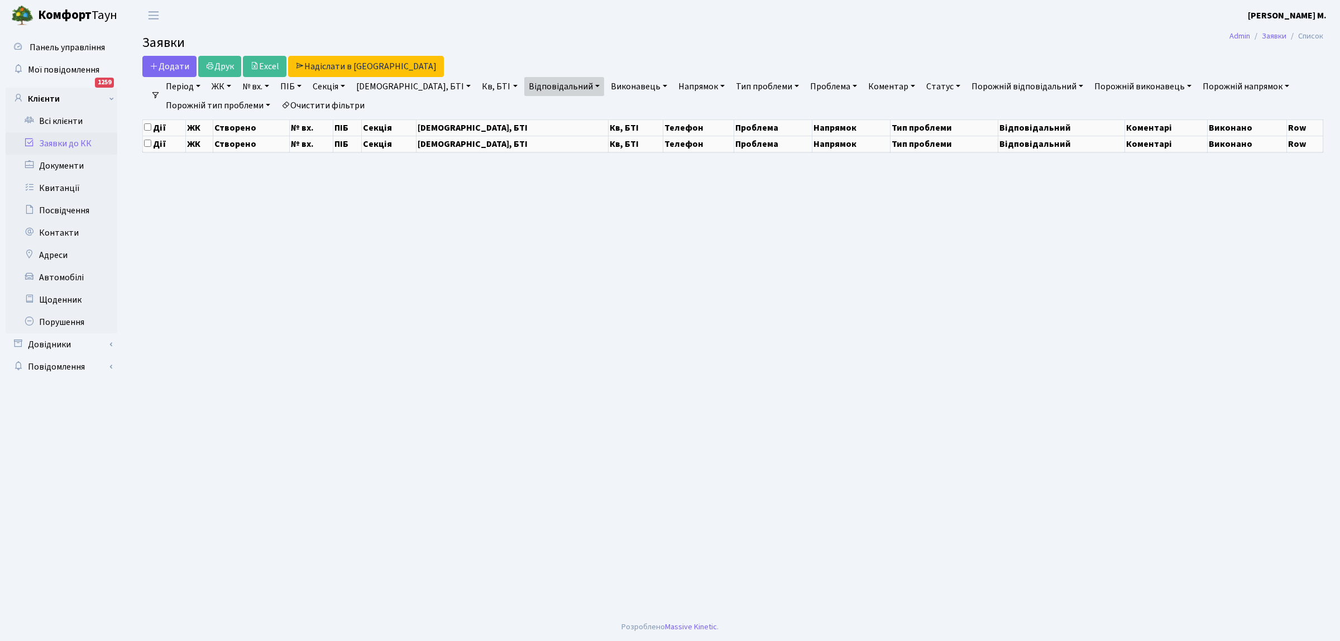
select select "25"
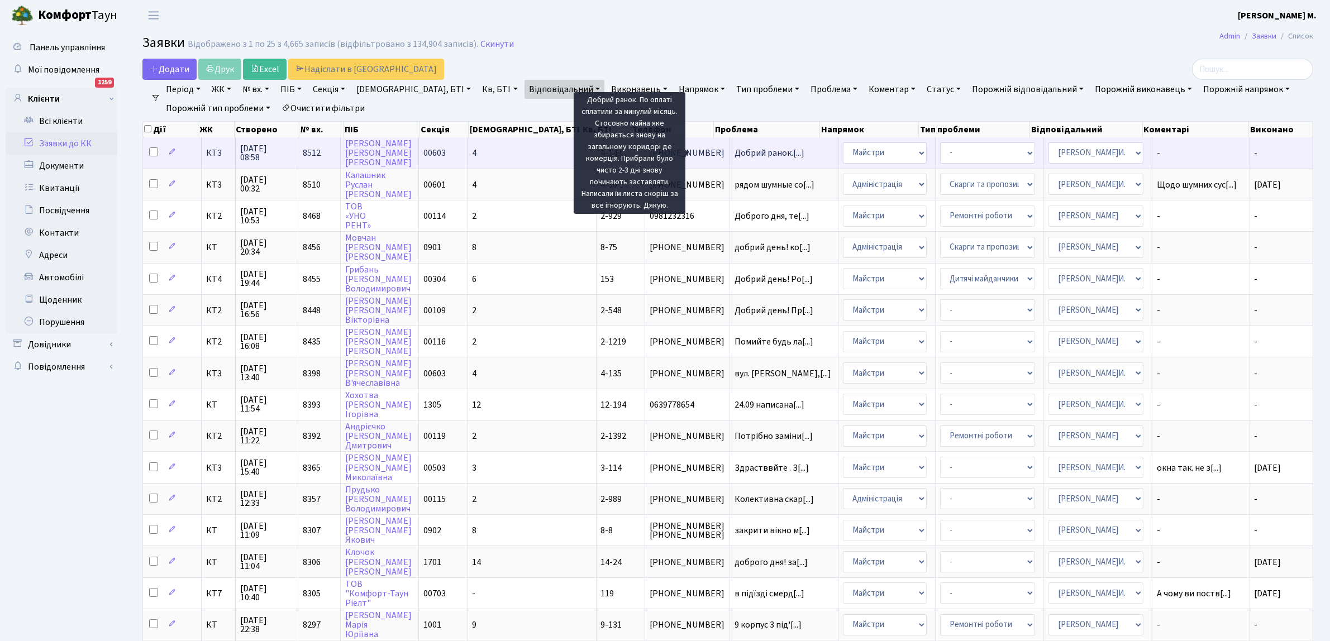
click at [734, 154] on span "Добрий ранок.[...]" at bounding box center [769, 153] width 70 height 12
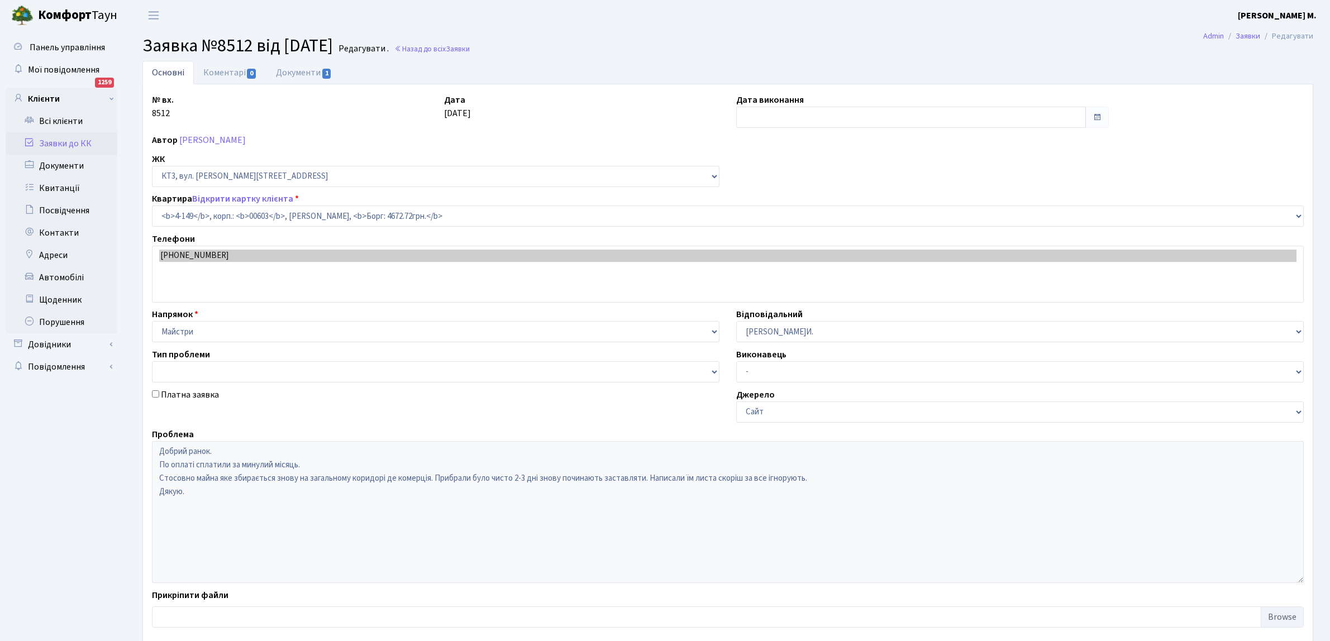
select select "16608"
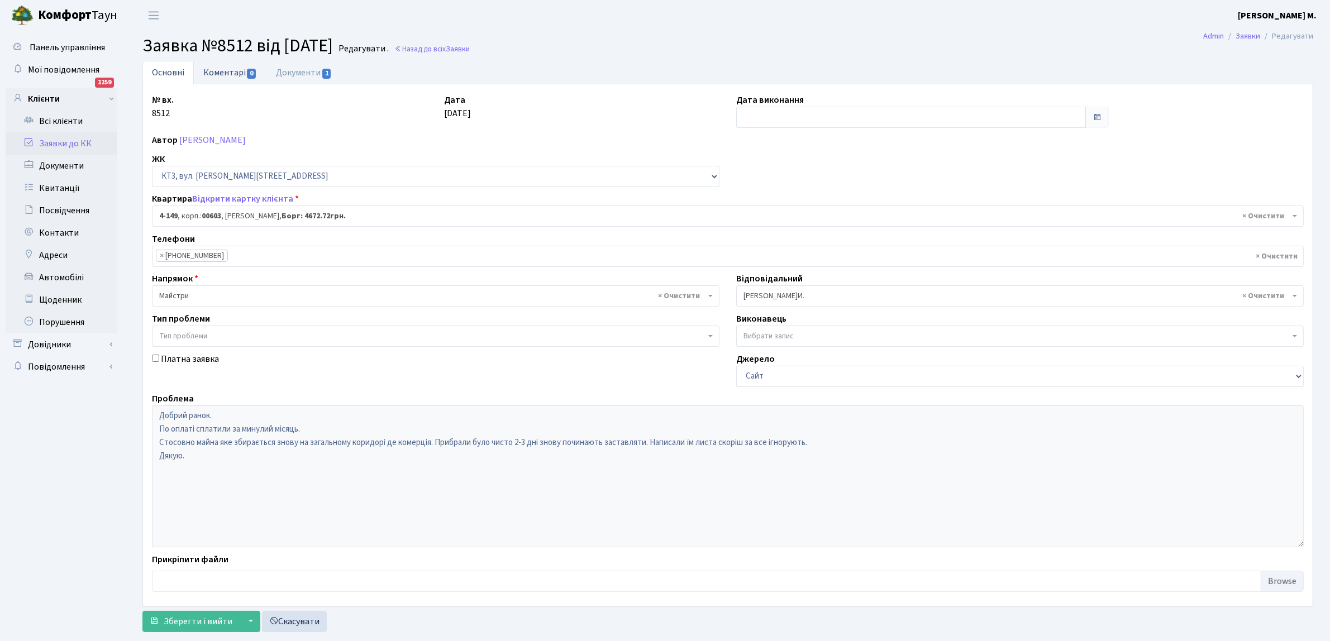
click at [249, 69] on span "0" at bounding box center [251, 74] width 9 height 10
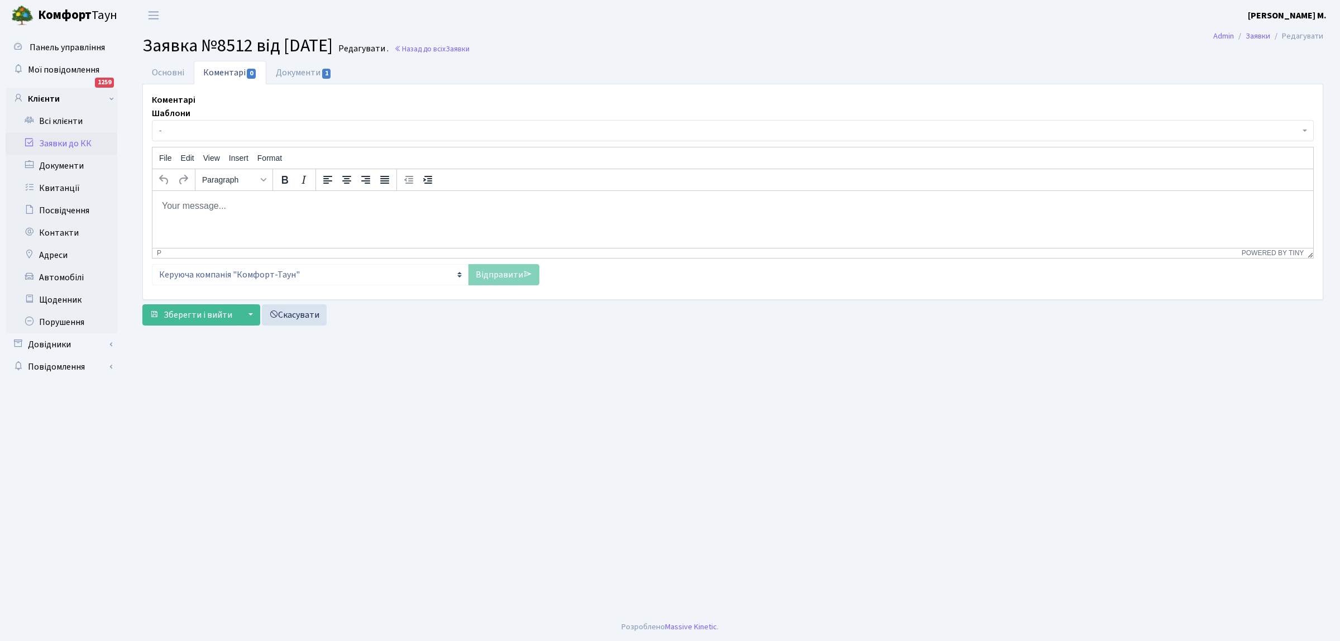
click at [164, 204] on body "Rich Text Area. Press ALT-0 for help." at bounding box center [732, 205] width 1143 height 12
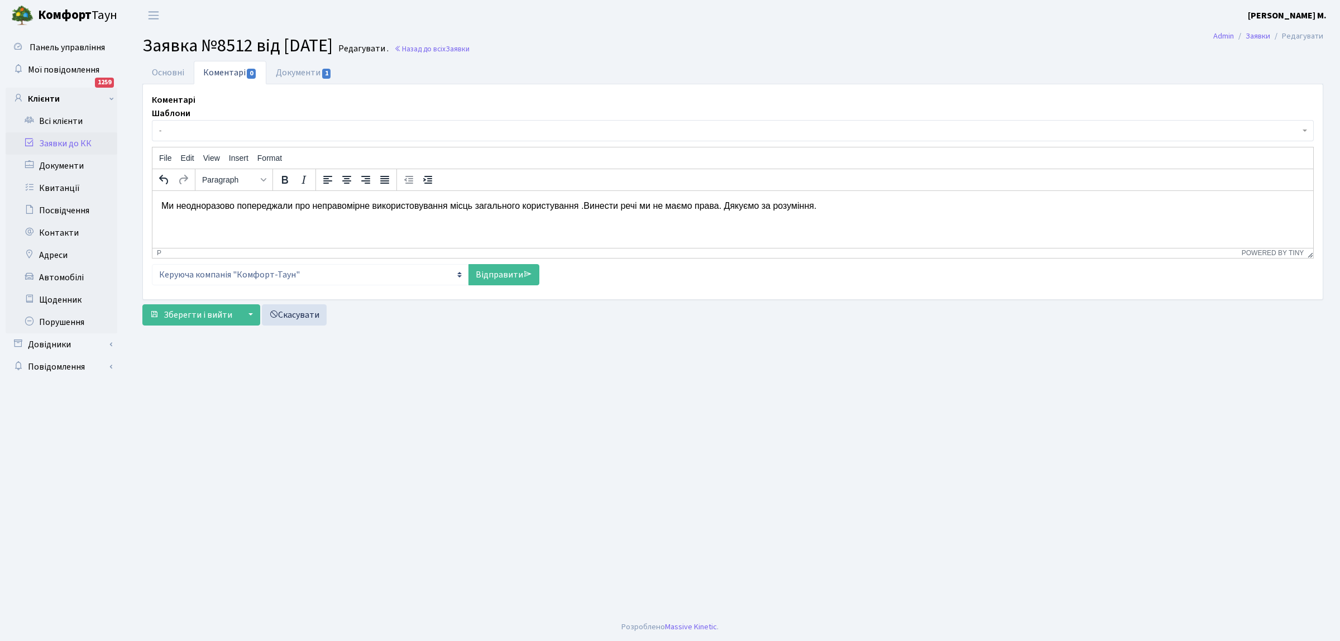
drag, startPoint x: 587, startPoint y: 202, endPoint x: 587, endPoint y: 235, distance: 32.9
click at [587, 209] on p "Ми неодноразово попереджали про неправомірне використовування місць загального …" at bounding box center [732, 205] width 1143 height 12
drag, startPoint x: 500, startPoint y: 271, endPoint x: 352, endPoint y: 300, distance: 150.8
click at [499, 271] on link "Відправити" at bounding box center [504, 274] width 71 height 21
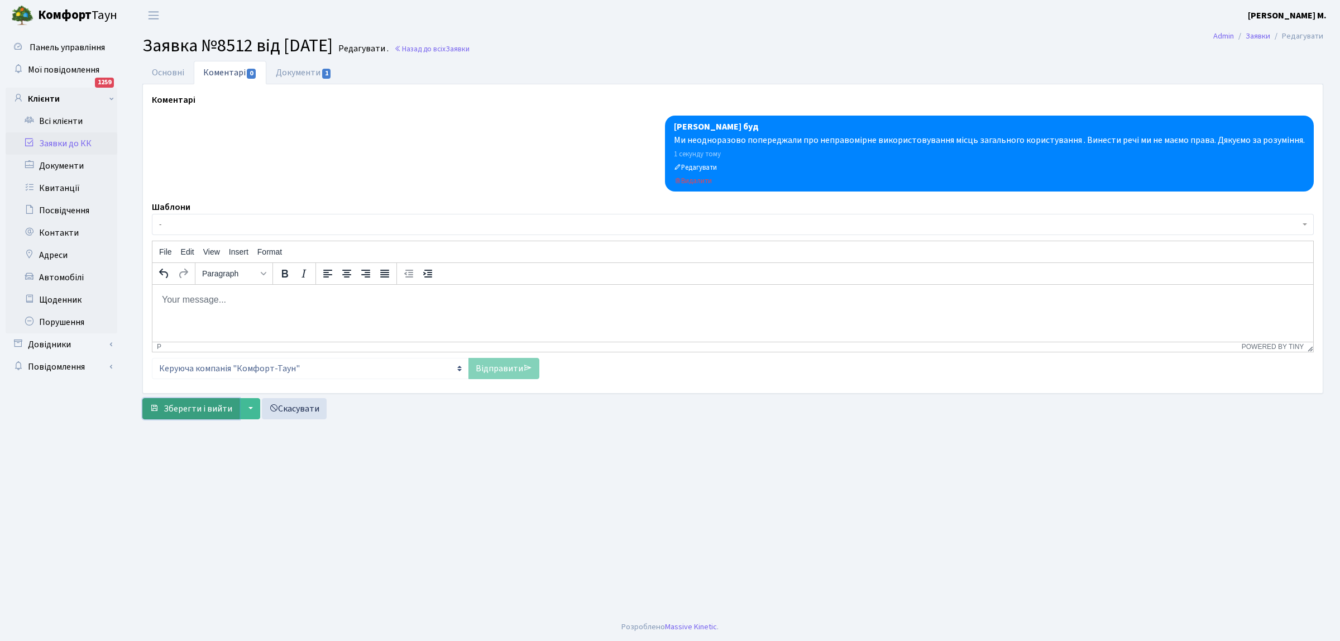
click at [180, 416] on button "Зберегти і вийти" at bounding box center [190, 408] width 97 height 21
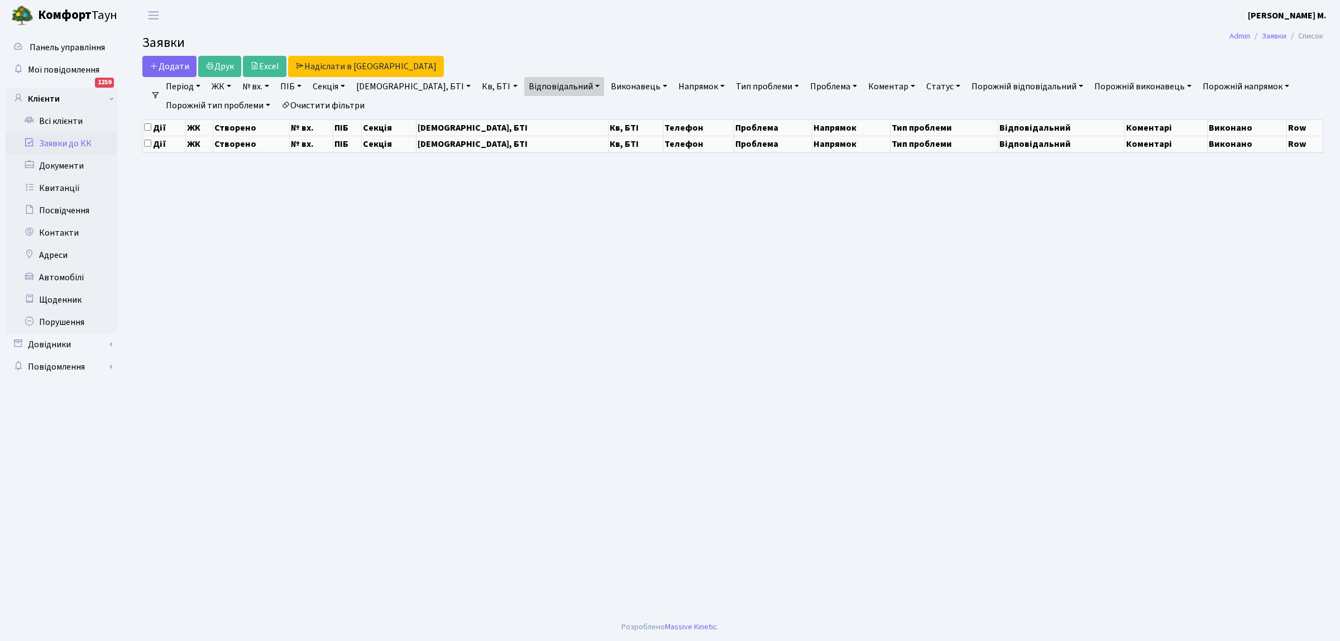
select select "25"
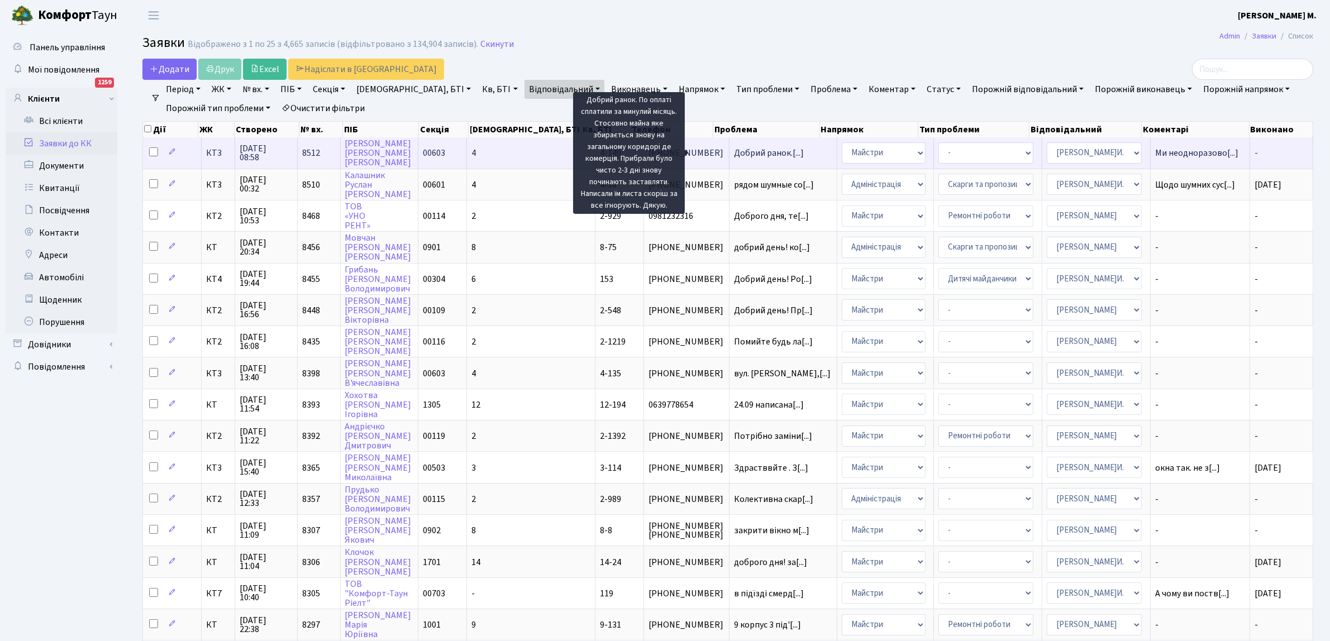
click at [746, 150] on span "Добрий ранок.[...]" at bounding box center [769, 153] width 70 height 12
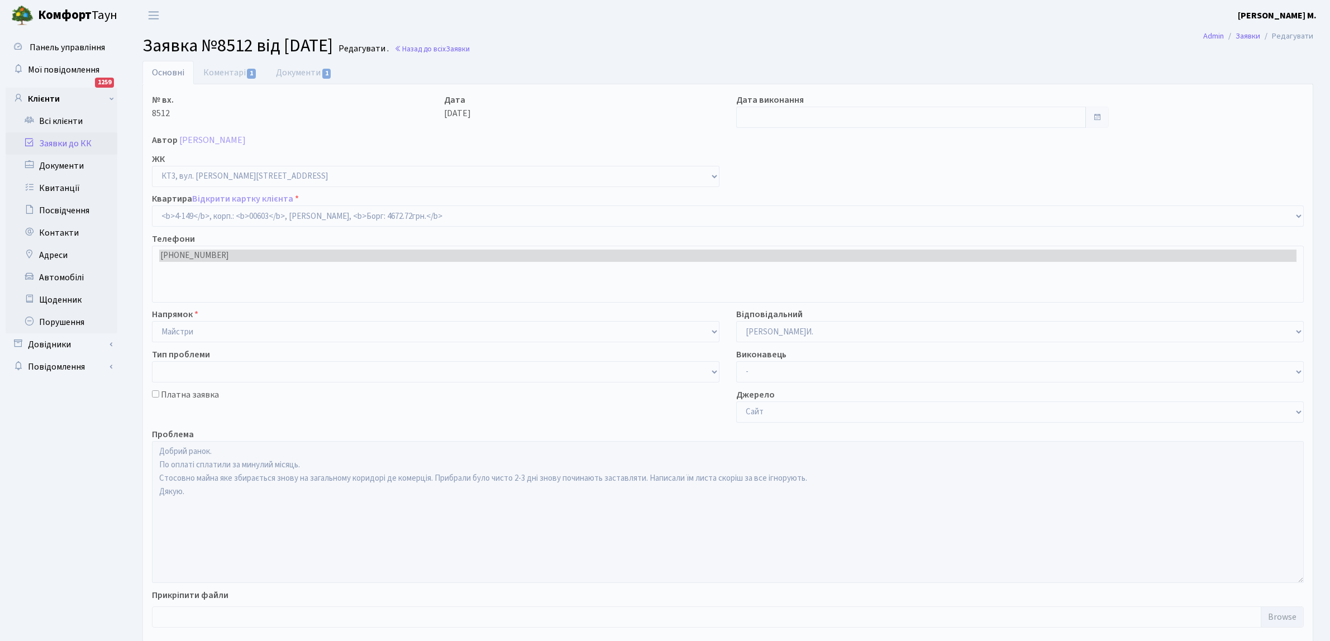
select select "16608"
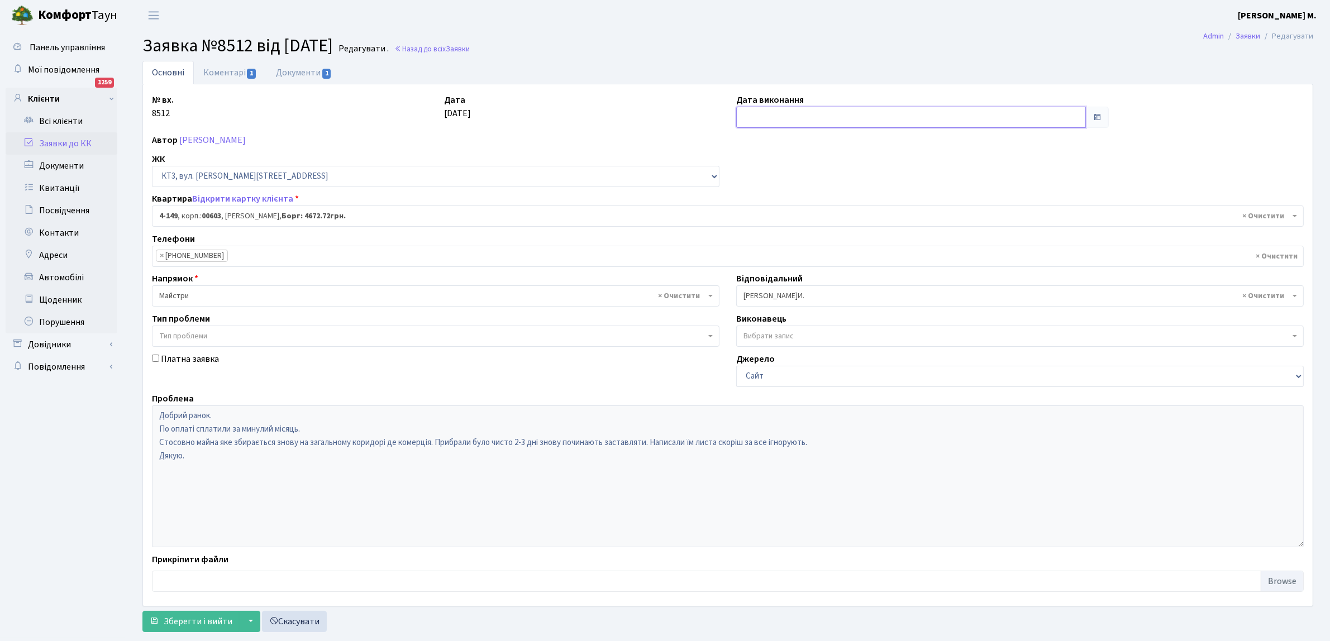
click at [756, 114] on input "text" at bounding box center [911, 117] width 350 height 21
click at [763, 254] on td "30" at bounding box center [764, 258] width 17 height 17
type input "30.09.2025"
click at [171, 625] on span "Зберегти і вийти" at bounding box center [198, 621] width 69 height 12
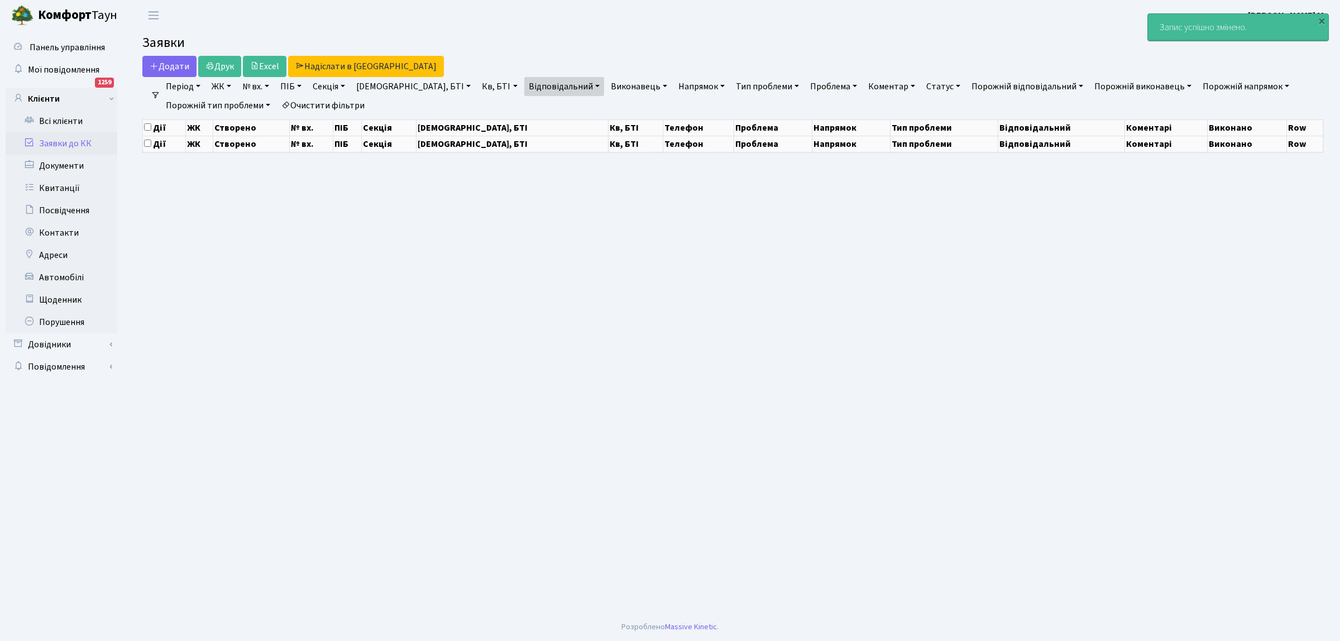
select select "25"
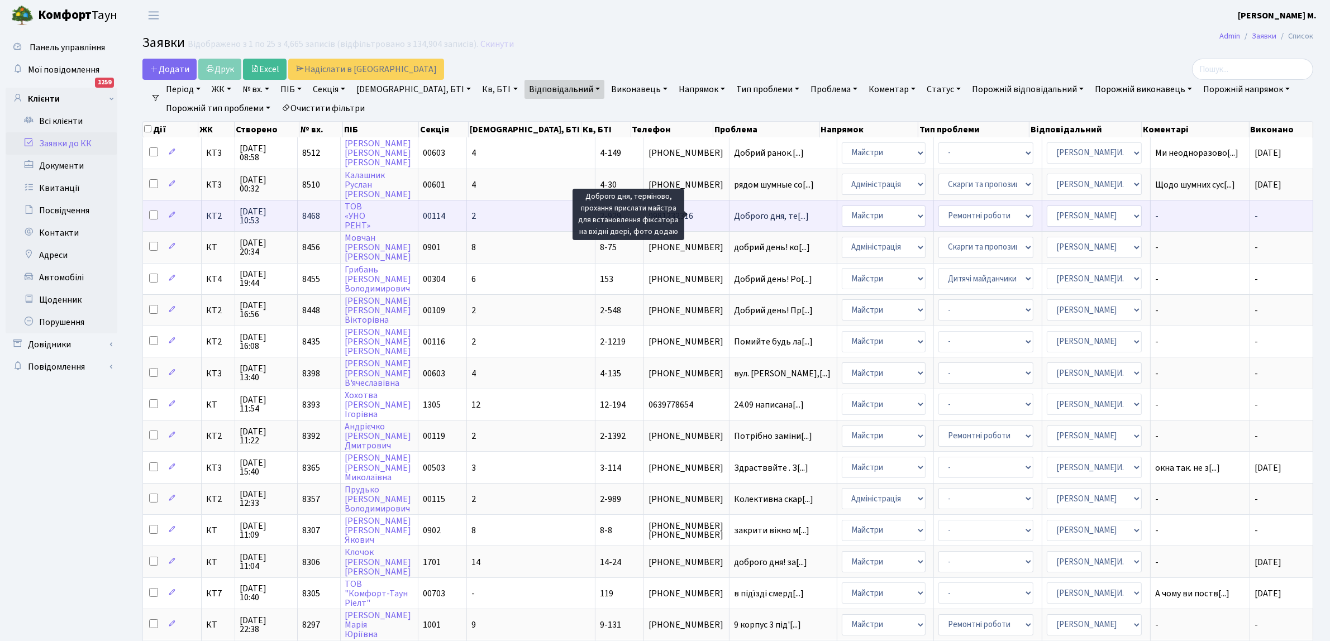
click at [734, 213] on span "Доброго дня, те[...]" at bounding box center [771, 216] width 75 height 12
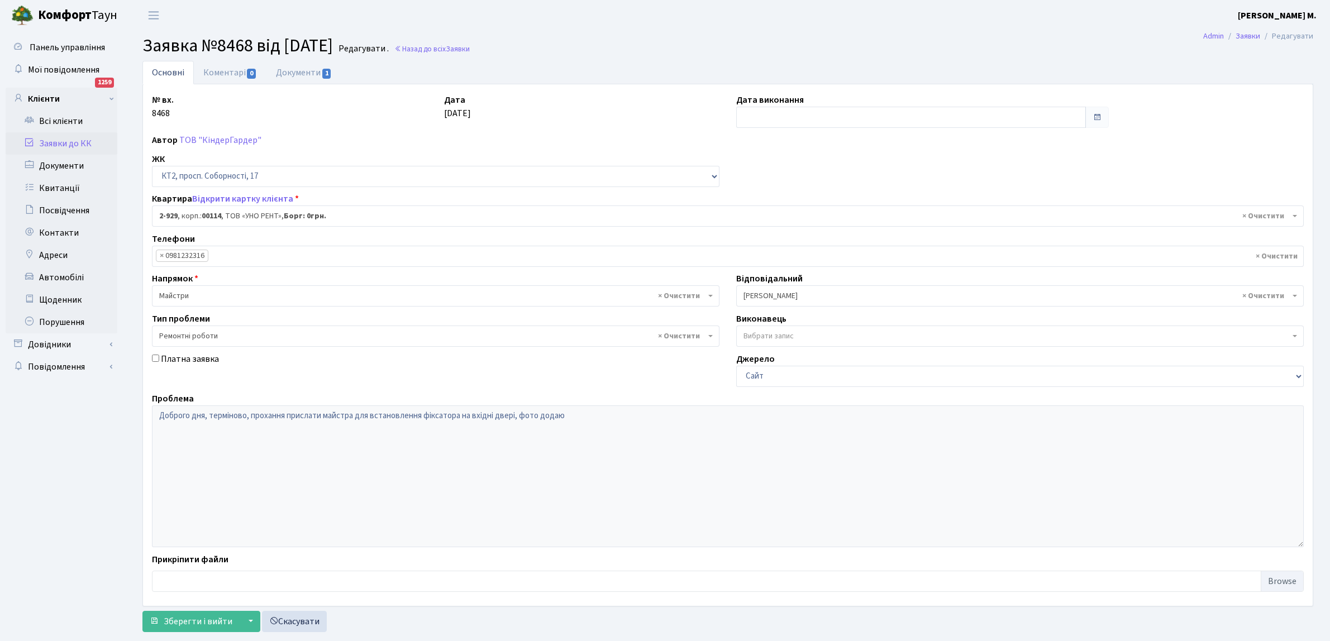
select select "15980"
select select "62"
click at [314, 70] on link "Документи 1" at bounding box center [303, 72] width 75 height 23
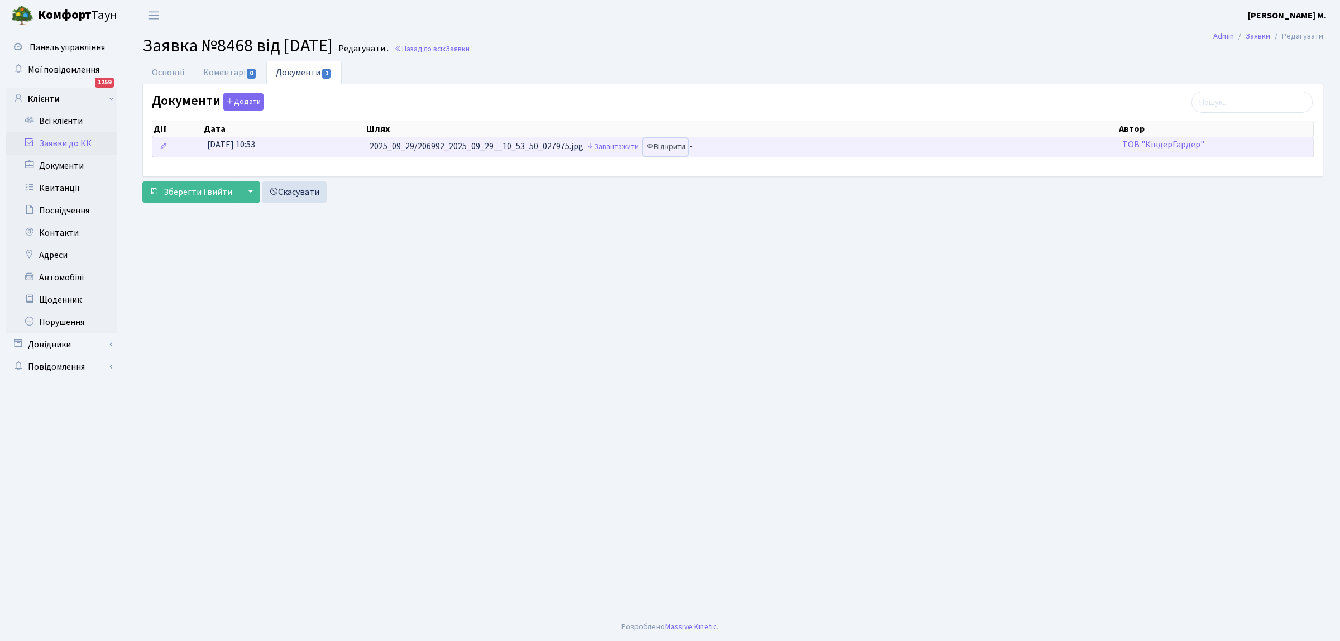
click at [667, 148] on link "Відкрити" at bounding box center [665, 146] width 45 height 17
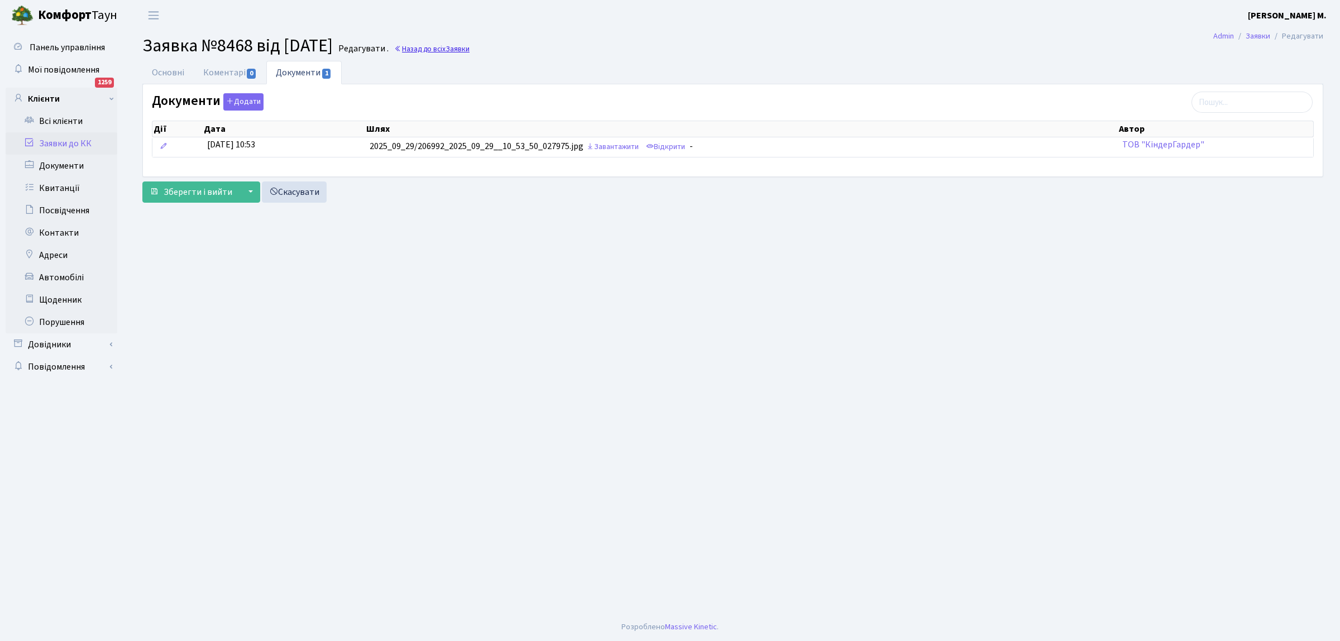
click at [442, 48] on link "Назад до всіх Заявки" at bounding box center [431, 49] width 75 height 11
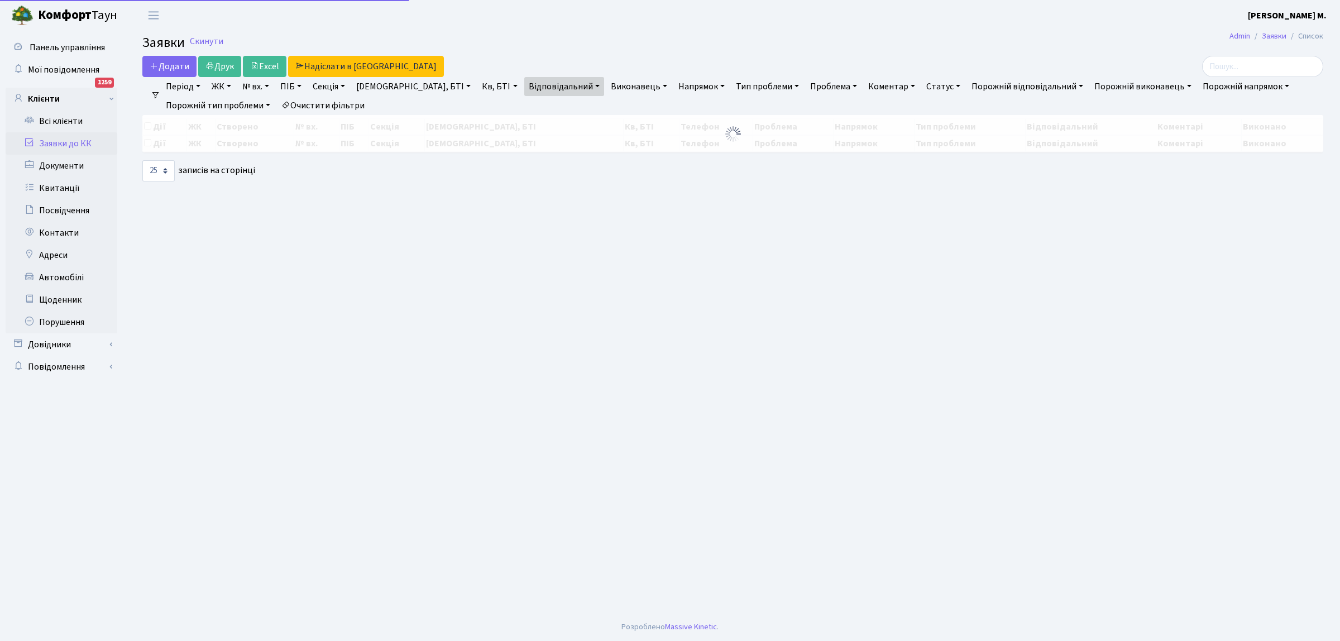
select select "25"
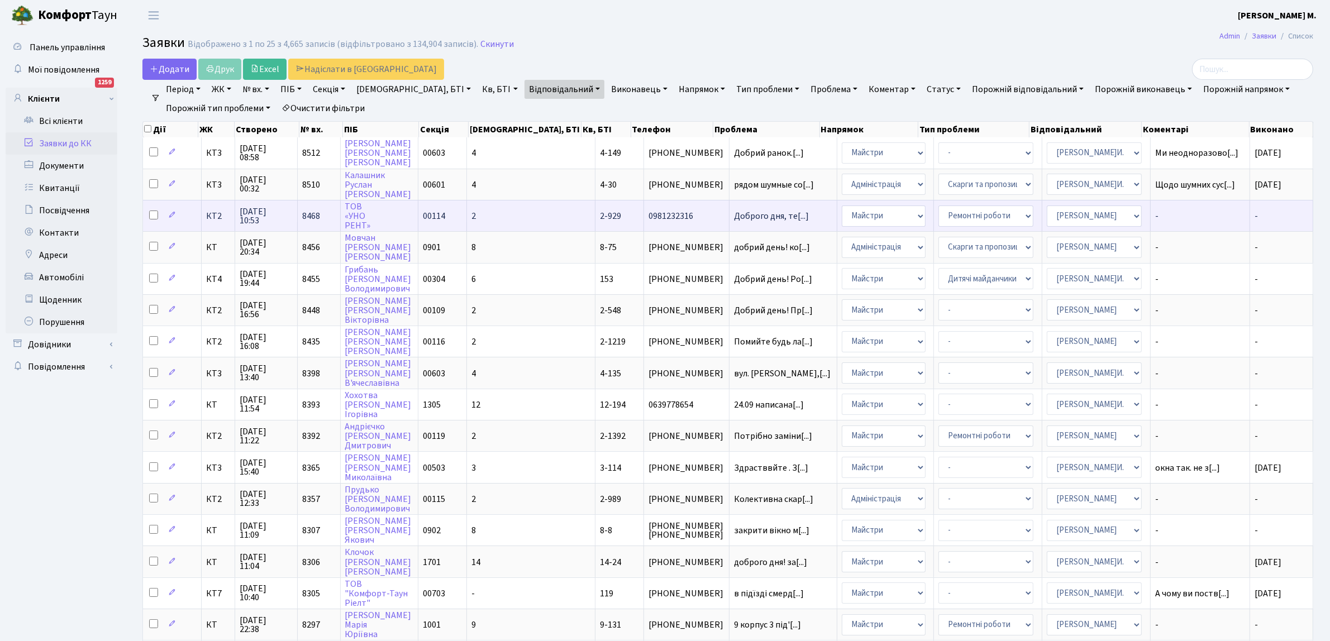
click at [387, 215] on td "ТОВ «УНО РЕНТ»" at bounding box center [380, 215] width 78 height 31
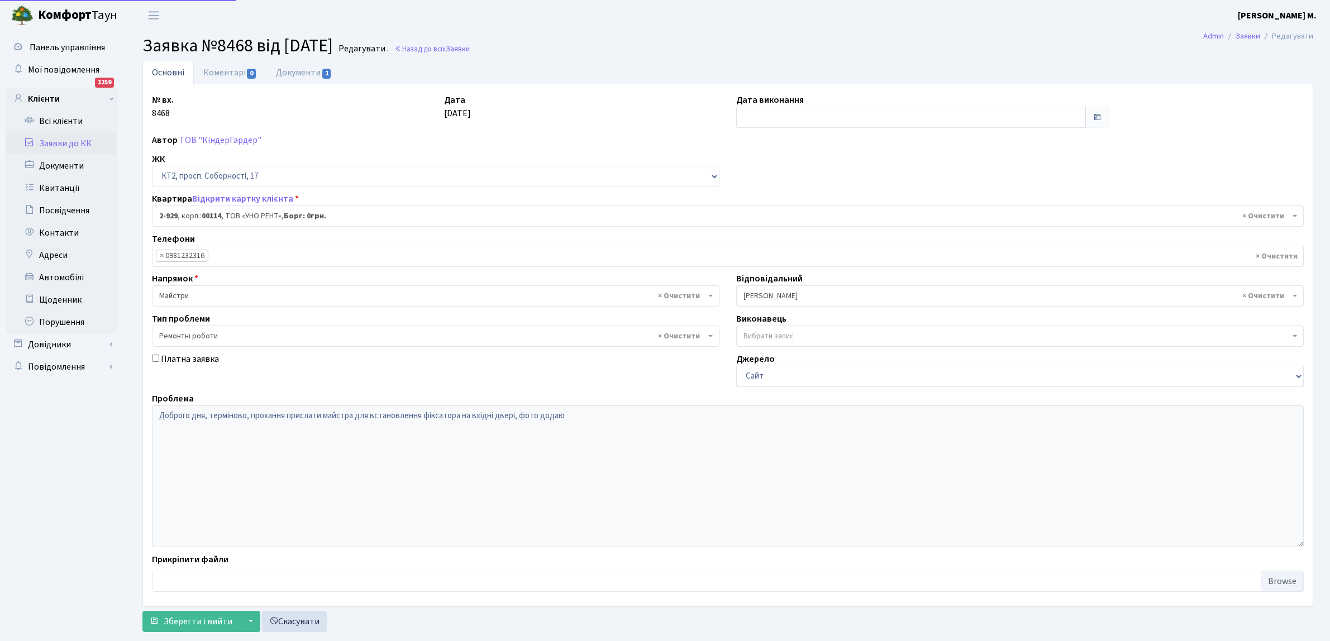
select select "15980"
select select "62"
